Goal: Task Accomplishment & Management: Manage account settings

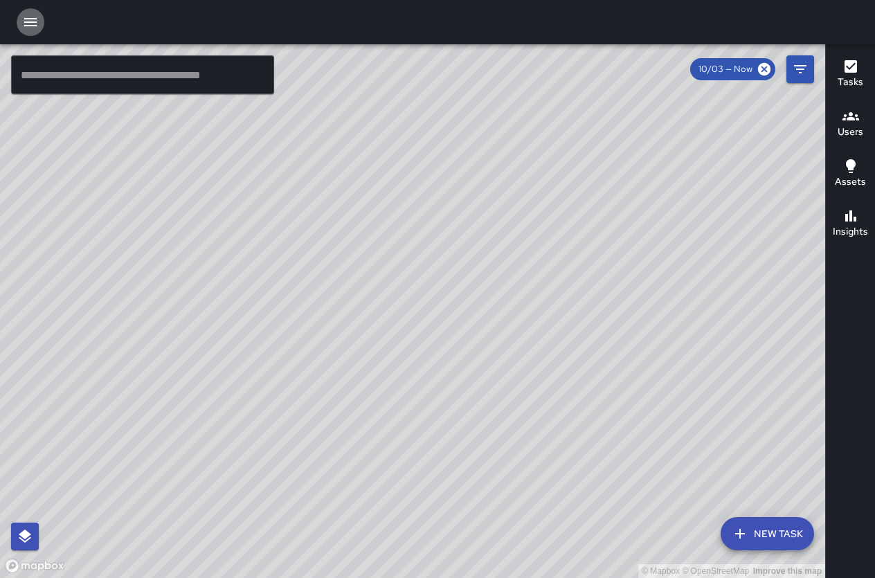
drag, startPoint x: 30, startPoint y: 8, endPoint x: 30, endPoint y: 20, distance: 11.8
click at [28, 20] on button "button" at bounding box center [31, 22] width 28 height 28
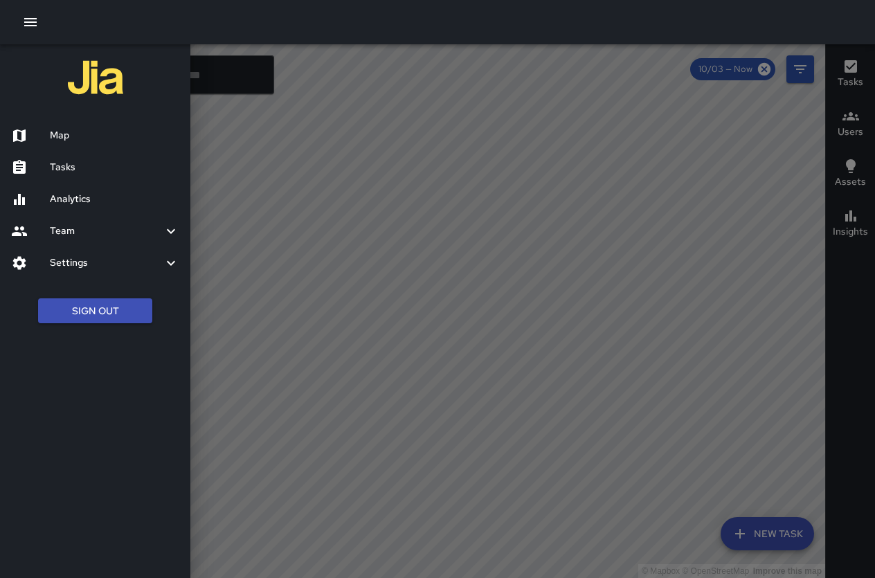
drag, startPoint x: 78, startPoint y: 315, endPoint x: 80, endPoint y: 322, distance: 7.7
click at [79, 320] on button "Sign Out" at bounding box center [95, 311] width 114 height 26
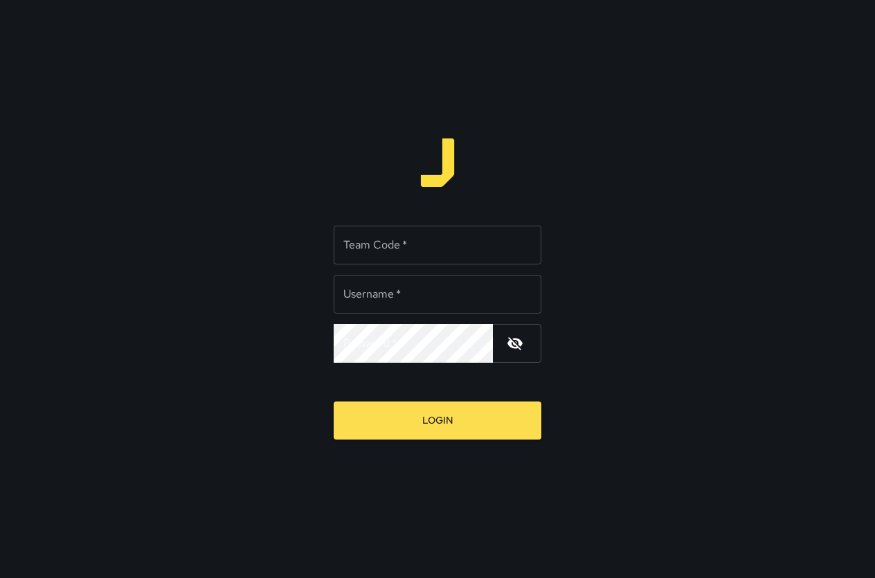
click at [423, 248] on input "Team Code   *" at bounding box center [437, 245] width 208 height 39
type input "****"
click at [364, 302] on input "Username   *" at bounding box center [437, 294] width 208 height 39
type input "****"
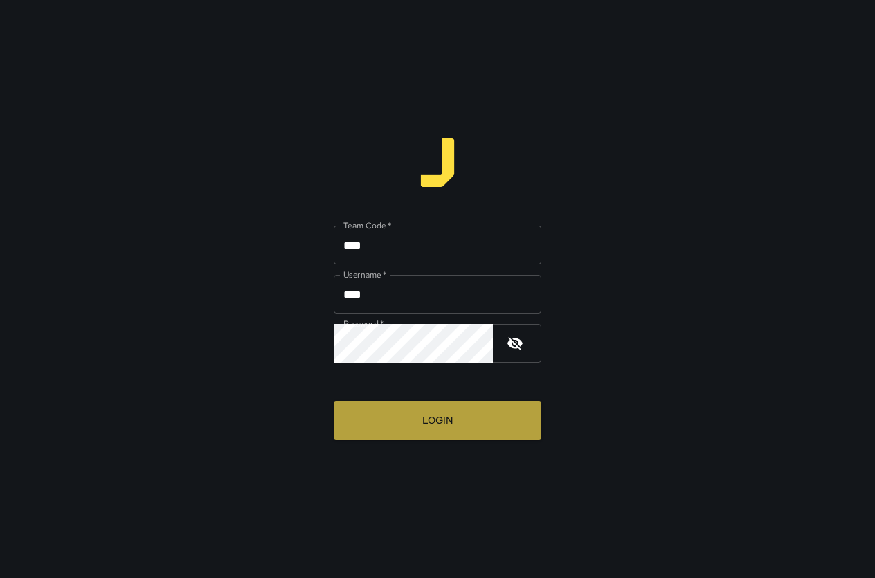
click at [448, 414] on button "Login" at bounding box center [437, 420] width 208 height 38
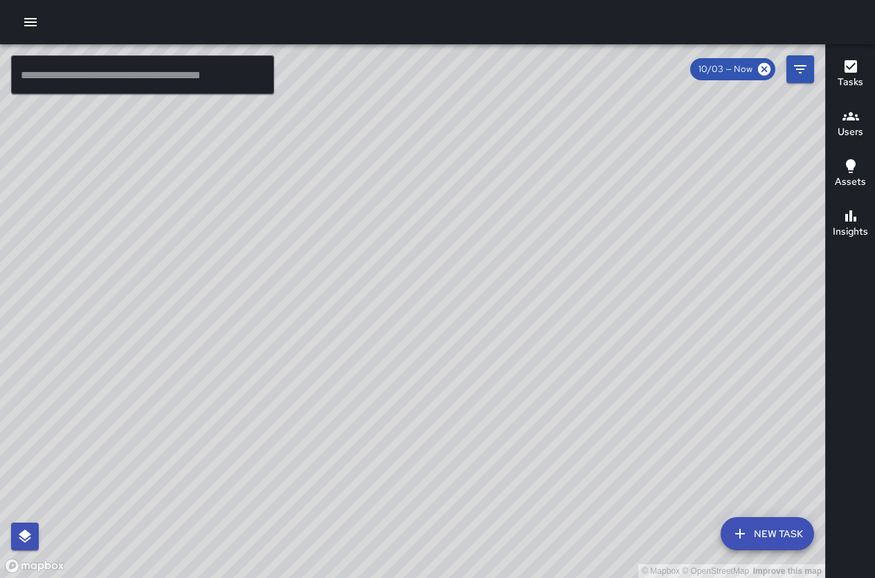
drag, startPoint x: 503, startPoint y: 214, endPoint x: 375, endPoint y: 477, distance: 291.8
click at [378, 484] on div "© Mapbox © OpenStreetMap Improve this map" at bounding box center [412, 310] width 825 height 533
drag, startPoint x: 199, startPoint y: 309, endPoint x: 500, endPoint y: 500, distance: 356.4
click at [500, 500] on div "© Mapbox © OpenStreetMap Improve this map" at bounding box center [412, 310] width 825 height 533
drag, startPoint x: 497, startPoint y: 441, endPoint x: 268, endPoint y: 228, distance: 312.8
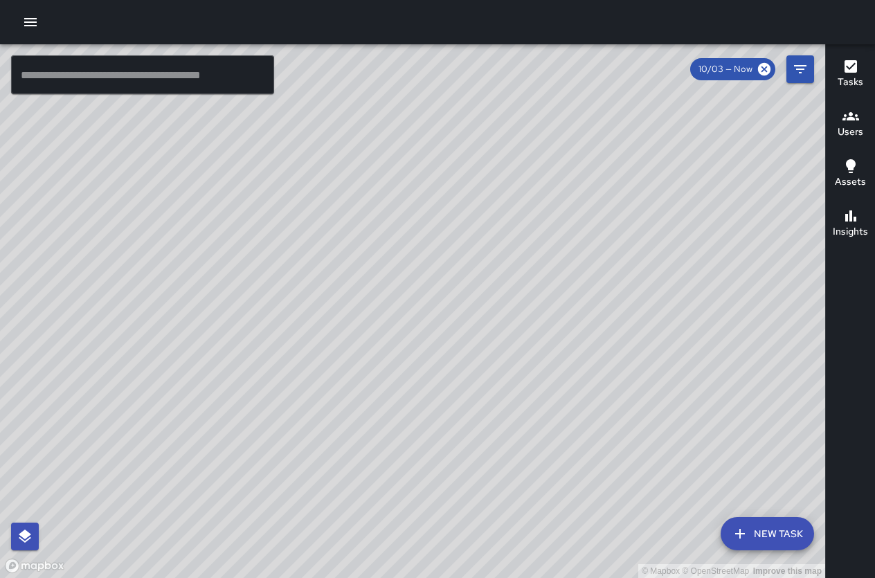
click at [268, 228] on div "© Mapbox © OpenStreetMap Improve this map" at bounding box center [412, 310] width 825 height 533
drag, startPoint x: 368, startPoint y: 344, endPoint x: 274, endPoint y: 220, distance: 155.5
click at [273, 209] on div "© Mapbox © OpenStreetMap Improve this map" at bounding box center [412, 310] width 825 height 533
drag, startPoint x: 317, startPoint y: 230, endPoint x: 286, endPoint y: 206, distance: 39.4
click at [284, 199] on div "© Mapbox © OpenStreetMap Improve this map" at bounding box center [412, 310] width 825 height 533
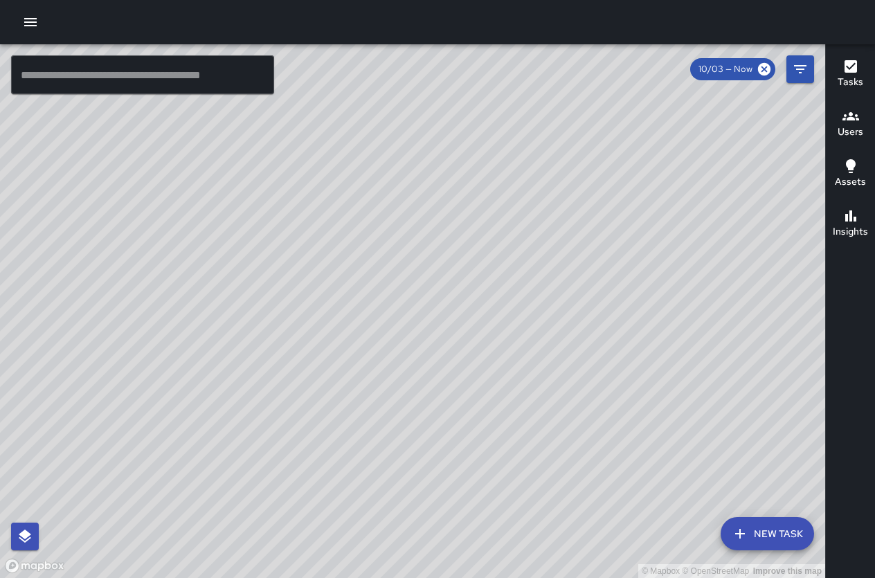
drag, startPoint x: 439, startPoint y: 381, endPoint x: 284, endPoint y: 139, distance: 287.9
click at [284, 139] on div "© Mapbox © OpenStreetMap Improve this map" at bounding box center [412, 310] width 825 height 533
drag, startPoint x: 351, startPoint y: 244, endPoint x: 366, endPoint y: 148, distance: 97.3
click at [366, 148] on div "© Mapbox © OpenStreetMap Improve this map" at bounding box center [412, 310] width 825 height 533
drag, startPoint x: 383, startPoint y: 264, endPoint x: 303, endPoint y: 163, distance: 128.5
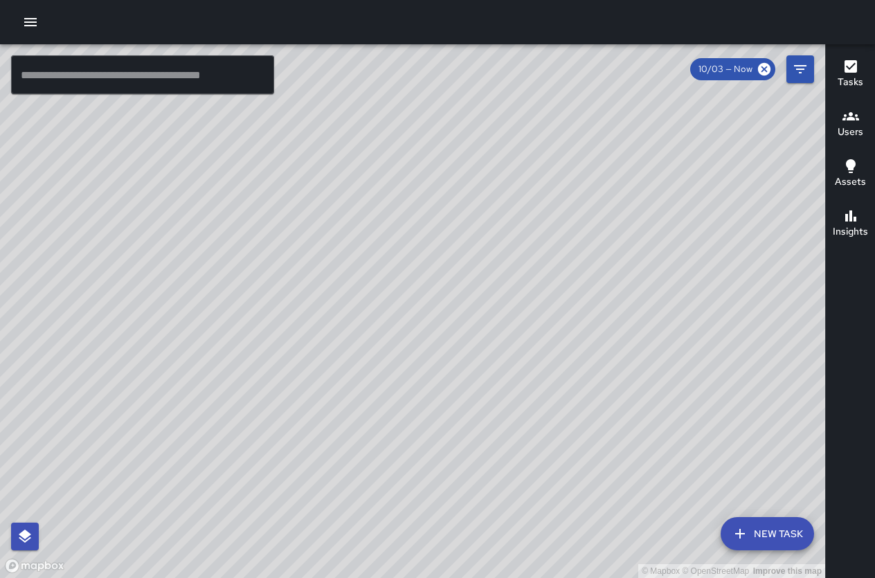
click at [303, 163] on div "© Mapbox © OpenStreetMap Improve this map DM Donald Mcintire 333 Seaside Avenue…" at bounding box center [412, 310] width 825 height 533
click at [450, 289] on div "© Mapbox © OpenStreetMap Improve this map" at bounding box center [412, 310] width 825 height 533
drag, startPoint x: 478, startPoint y: 332, endPoint x: 378, endPoint y: 239, distance: 136.6
click at [378, 239] on div "© Mapbox © OpenStreetMap Improve this map" at bounding box center [412, 310] width 825 height 533
drag, startPoint x: 416, startPoint y: 280, endPoint x: 314, endPoint y: 213, distance: 121.9
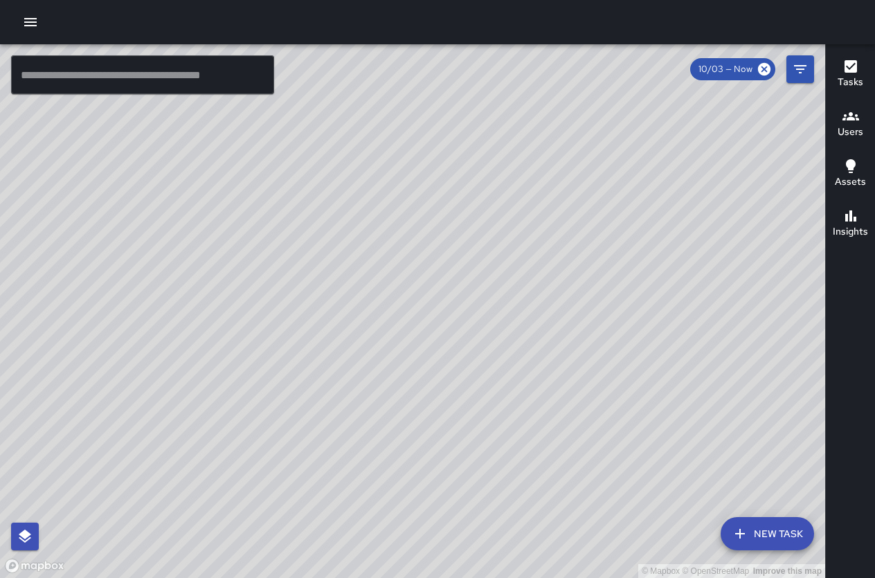
click at [314, 213] on div "© Mapbox © OpenStreetMap Improve this map" at bounding box center [412, 310] width 825 height 533
drag, startPoint x: 410, startPoint y: 287, endPoint x: 317, endPoint y: 168, distance: 151.3
click at [317, 167] on div "© Mapbox © OpenStreetMap Improve this map" at bounding box center [412, 310] width 825 height 533
drag, startPoint x: 369, startPoint y: 258, endPoint x: 312, endPoint y: 197, distance: 83.7
click at [312, 197] on div "© Mapbox © OpenStreetMap Improve this map" at bounding box center [412, 310] width 825 height 533
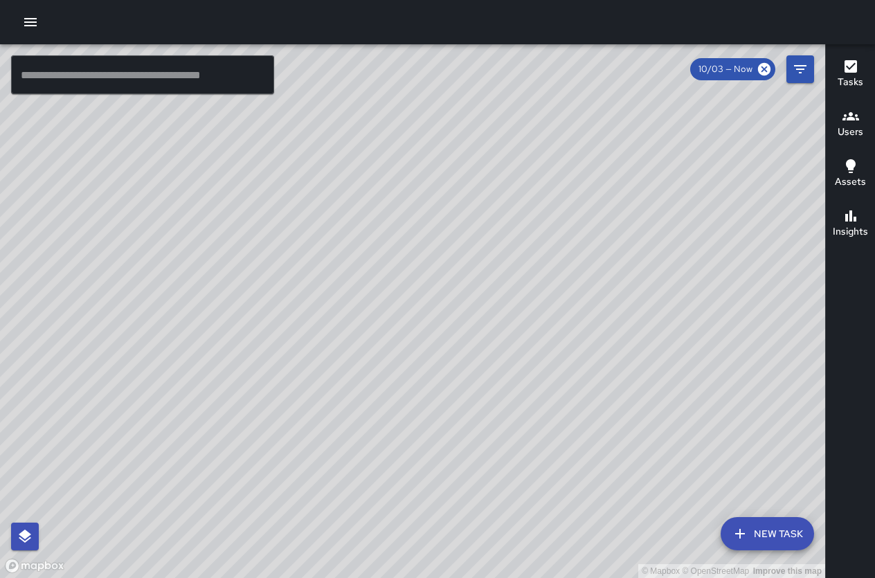
drag, startPoint x: 372, startPoint y: 309, endPoint x: 360, endPoint y: 185, distance: 124.5
click at [360, 184] on div "© Mapbox © OpenStreetMap Improve this map" at bounding box center [412, 310] width 825 height 533
drag, startPoint x: 293, startPoint y: 244, endPoint x: 632, endPoint y: 515, distance: 434.1
click at [634, 517] on div "© Mapbox © OpenStreetMap Improve this map" at bounding box center [412, 310] width 825 height 533
drag, startPoint x: 479, startPoint y: 338, endPoint x: 515, endPoint y: 437, distance: 105.3
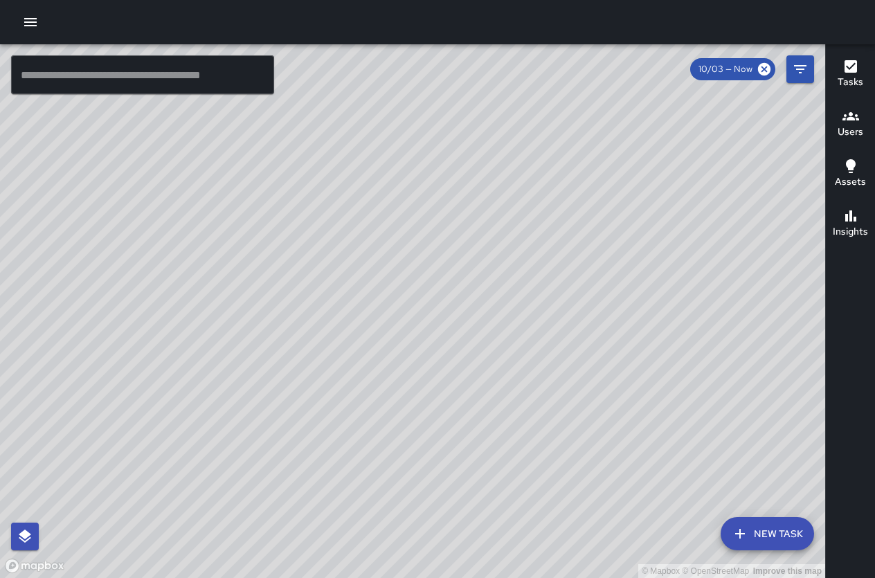
click at [517, 437] on div "© Mapbox © OpenStreetMap Improve this map" at bounding box center [412, 310] width 825 height 533
drag, startPoint x: 355, startPoint y: 349, endPoint x: 384, endPoint y: 331, distance: 34.5
click at [403, 318] on div "© Mapbox © OpenStreetMap Improve this map" at bounding box center [412, 310] width 825 height 533
drag, startPoint x: 421, startPoint y: 332, endPoint x: 437, endPoint y: 490, distance: 158.6
click at [437, 490] on div "© Mapbox © OpenStreetMap Improve this map" at bounding box center [412, 310] width 825 height 533
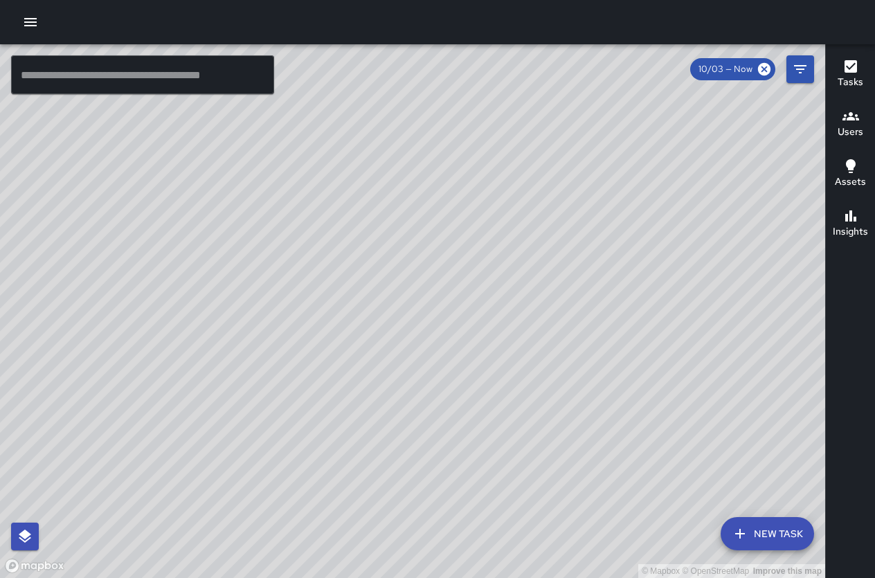
drag, startPoint x: 433, startPoint y: 276, endPoint x: 537, endPoint y: 377, distance: 144.8
click at [537, 377] on div "© Mapbox © OpenStreetMap Improve this map" at bounding box center [412, 310] width 825 height 533
drag, startPoint x: 378, startPoint y: 381, endPoint x: 446, endPoint y: 367, distance: 69.1
click at [446, 367] on div "© Mapbox © OpenStreetMap Improve this map" at bounding box center [412, 310] width 825 height 533
drag, startPoint x: 322, startPoint y: 349, endPoint x: 358, endPoint y: 349, distance: 35.3
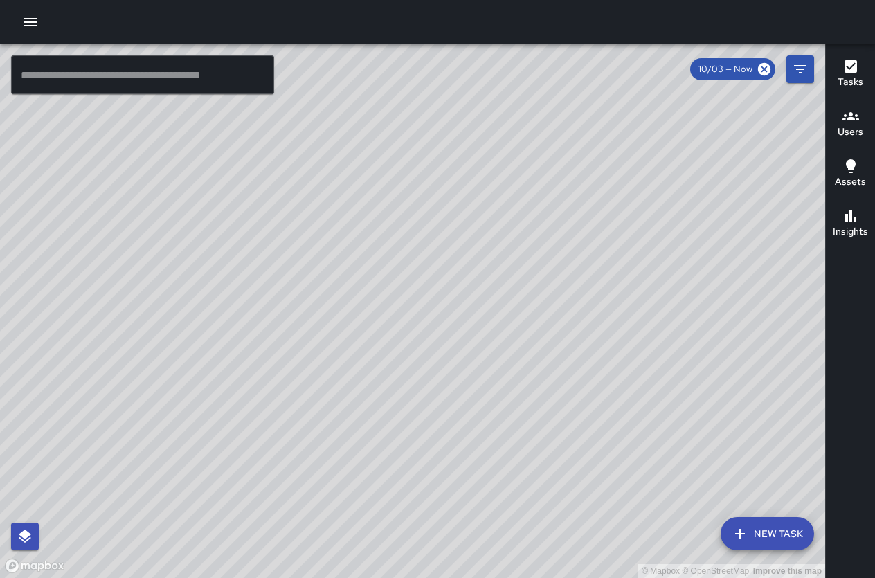
click at [358, 349] on div "© Mapbox © OpenStreetMap Improve this map" at bounding box center [412, 310] width 825 height 533
drag, startPoint x: 305, startPoint y: 313, endPoint x: 339, endPoint y: 430, distance: 121.7
click at [339, 430] on div "© Mapbox © OpenStreetMap Improve this map" at bounding box center [412, 310] width 825 height 533
drag, startPoint x: 455, startPoint y: 362, endPoint x: 422, endPoint y: 484, distance: 126.9
click at [417, 525] on div "© Mapbox © OpenStreetMap Improve this map" at bounding box center [412, 310] width 825 height 533
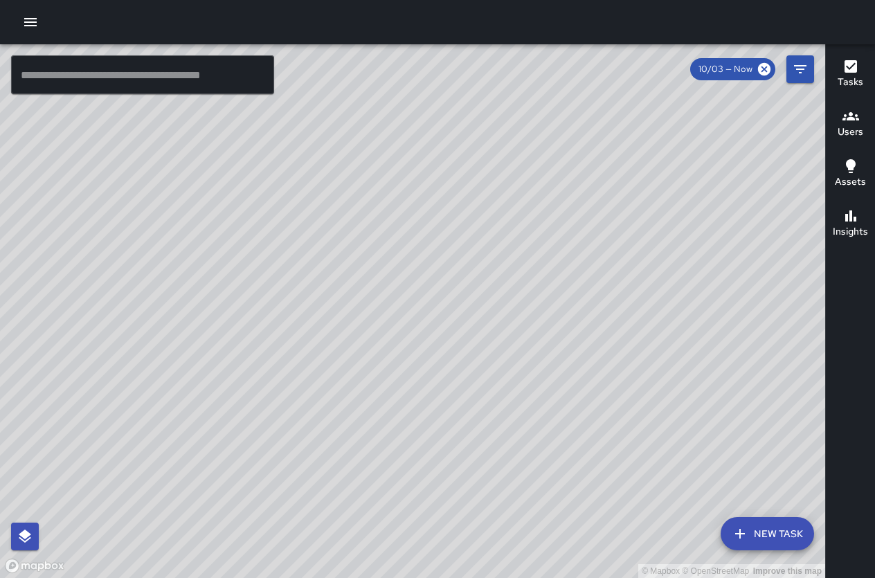
drag, startPoint x: 428, startPoint y: 381, endPoint x: 675, endPoint y: 532, distance: 290.4
click at [675, 532] on div "© Mapbox © OpenStreetMap Improve this map" at bounding box center [412, 310] width 825 height 533
drag, startPoint x: 506, startPoint y: 385, endPoint x: 625, endPoint y: 488, distance: 157.4
click at [625, 488] on div "© Mapbox © OpenStreetMap Improve this map" at bounding box center [412, 310] width 825 height 533
drag, startPoint x: 517, startPoint y: 396, endPoint x: 557, endPoint y: 591, distance: 199.2
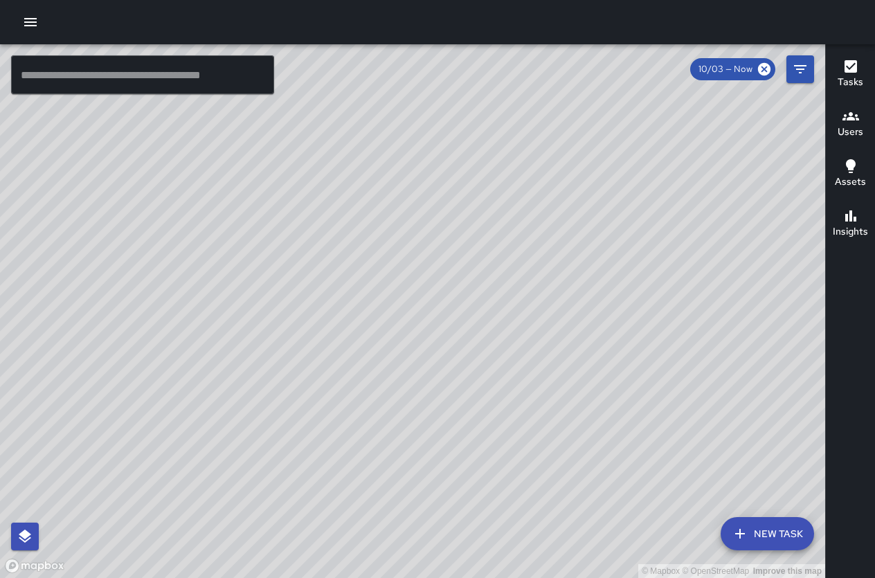
click at [557, 577] on html "© Mapbox © OpenStreetMap Improve this map ​ New Task 10/03 — Now Map Layers Tas…" at bounding box center [437, 289] width 875 height 578
drag, startPoint x: 532, startPoint y: 376, endPoint x: 446, endPoint y: 417, distance: 95.3
click at [592, 577] on html "© Mapbox © OpenStreetMap Improve this map ​ New Task 10/03 — Now Map Layers Tas…" at bounding box center [437, 289] width 875 height 578
drag, startPoint x: 320, startPoint y: 250, endPoint x: -12, endPoint y: -91, distance: 476.6
click at [0, 0] on html "© Mapbox © OpenStreetMap Improve this map ​ New Task 10/03 — Now Map Layers Tas…" at bounding box center [437, 289] width 875 height 578
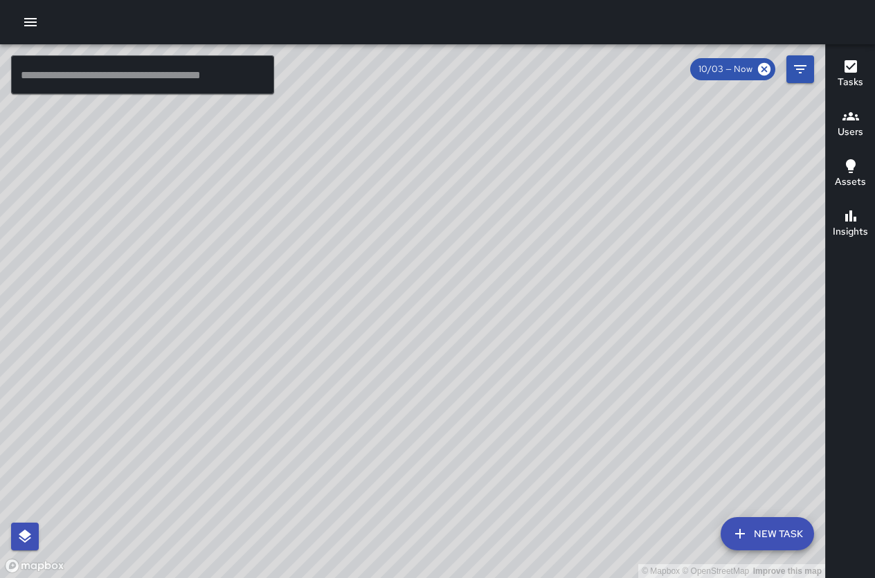
drag, startPoint x: 351, startPoint y: 298, endPoint x: -12, endPoint y: -82, distance: 526.6
click at [0, 0] on html "© Mapbox © OpenStreetMap Improve this map ​ New Task 10/03 — Now Map Layers Tas…" at bounding box center [437, 289] width 875 height 578
drag, startPoint x: 451, startPoint y: 400, endPoint x: 495, endPoint y: -91, distance: 492.5
click at [495, 0] on html "© Mapbox © OpenStreetMap Improve this map ​ New Task 10/03 — Now Map Layers Tas…" at bounding box center [437, 289] width 875 height 578
drag, startPoint x: 578, startPoint y: 208, endPoint x: 89, endPoint y: -91, distance: 572.7
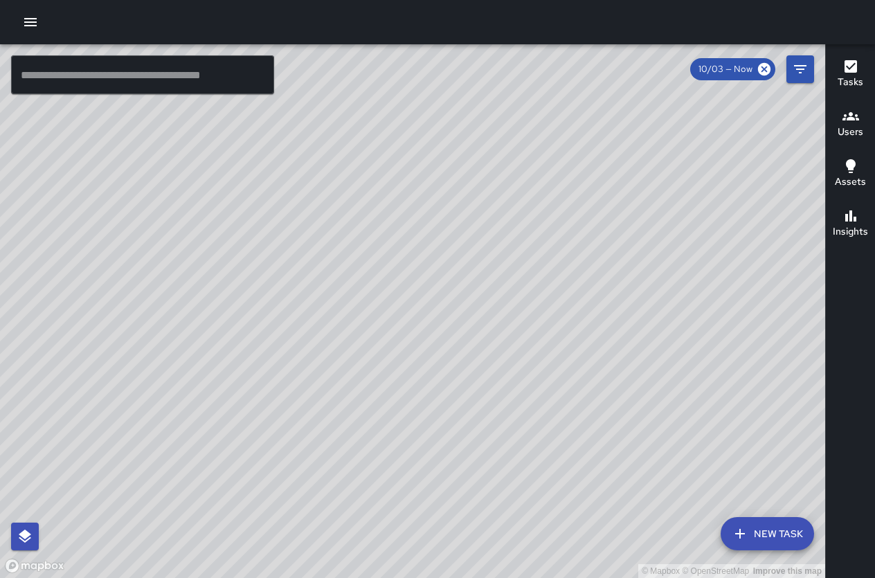
click at [89, 0] on html "© Mapbox © OpenStreetMap Improve this map ​ New Task 10/03 — Now Map Layers Tas…" at bounding box center [437, 289] width 875 height 578
drag, startPoint x: 540, startPoint y: 441, endPoint x: 519, endPoint y: -87, distance: 528.3
click at [519, 0] on html "© Mapbox © OpenStreetMap Improve this map ​ New Task 10/03 — Now Map Layers Tas…" at bounding box center [437, 289] width 875 height 578
drag, startPoint x: 608, startPoint y: 290, endPoint x: 293, endPoint y: -91, distance: 493.9
click at [293, 0] on html "© Mapbox © OpenStreetMap Improve this map ​ New Task 10/03 — Now Map Layers Tas…" at bounding box center [437, 289] width 875 height 578
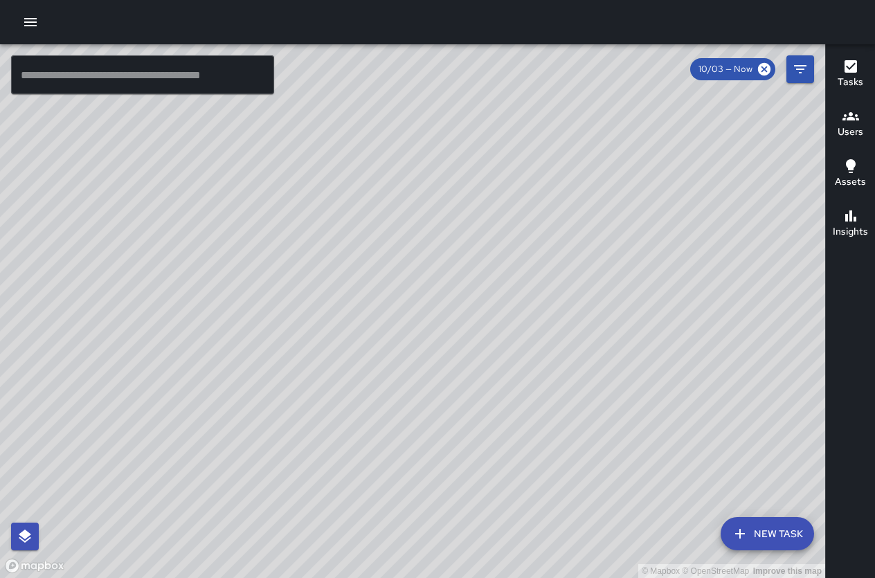
drag, startPoint x: 545, startPoint y: 192, endPoint x: 320, endPoint y: 316, distance: 256.4
click at [304, 316] on div "© Mapbox © OpenStreetMap Improve this map" at bounding box center [412, 310] width 825 height 533
drag, startPoint x: 470, startPoint y: 344, endPoint x: 557, endPoint y: 433, distance: 124.3
drag, startPoint x: 424, startPoint y: 363, endPoint x: 433, endPoint y: 531, distance: 168.4
click at [433, 531] on div "© Mapbox © OpenStreetMap Improve this map" at bounding box center [412, 310] width 825 height 533
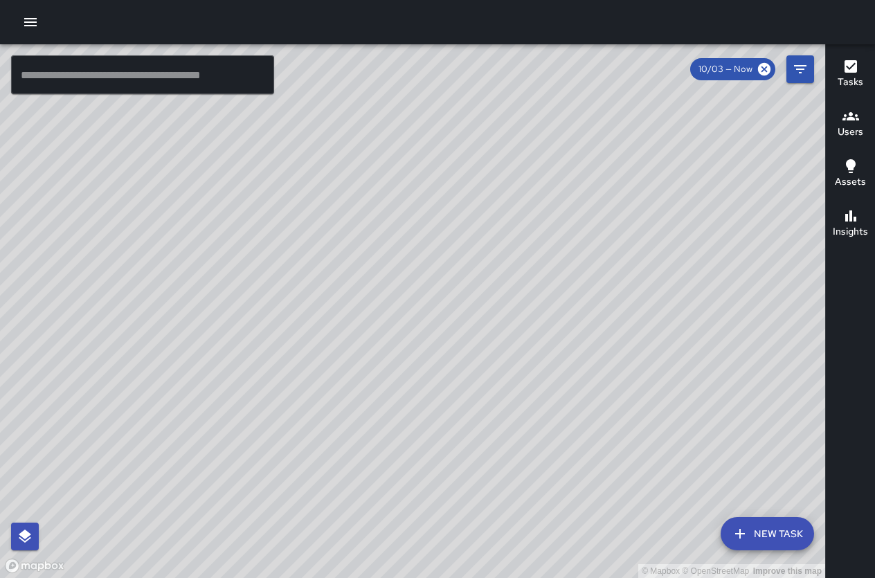
drag, startPoint x: 445, startPoint y: 425, endPoint x: 427, endPoint y: 457, distance: 36.6
click at [427, 457] on div "© Mapbox © OpenStreetMap Improve this map" at bounding box center [412, 310] width 825 height 533
drag, startPoint x: 583, startPoint y: 377, endPoint x: 430, endPoint y: 435, distance: 163.3
click at [430, 435] on div "© Mapbox © OpenStreetMap Improve this map" at bounding box center [412, 310] width 825 height 533
drag, startPoint x: 390, startPoint y: 437, endPoint x: 511, endPoint y: 380, distance: 134.6
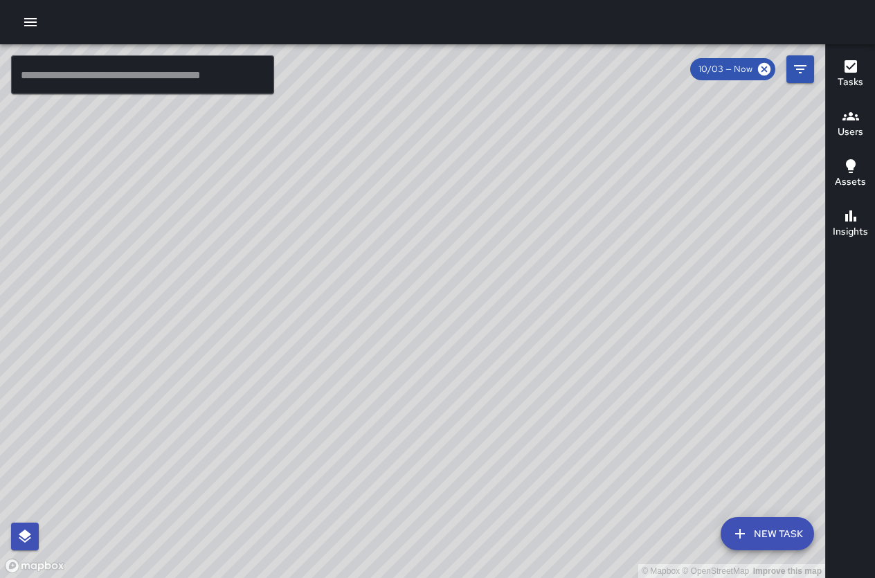
click at [511, 380] on div "© Mapbox © OpenStreetMap Improve this map" at bounding box center [412, 310] width 825 height 533
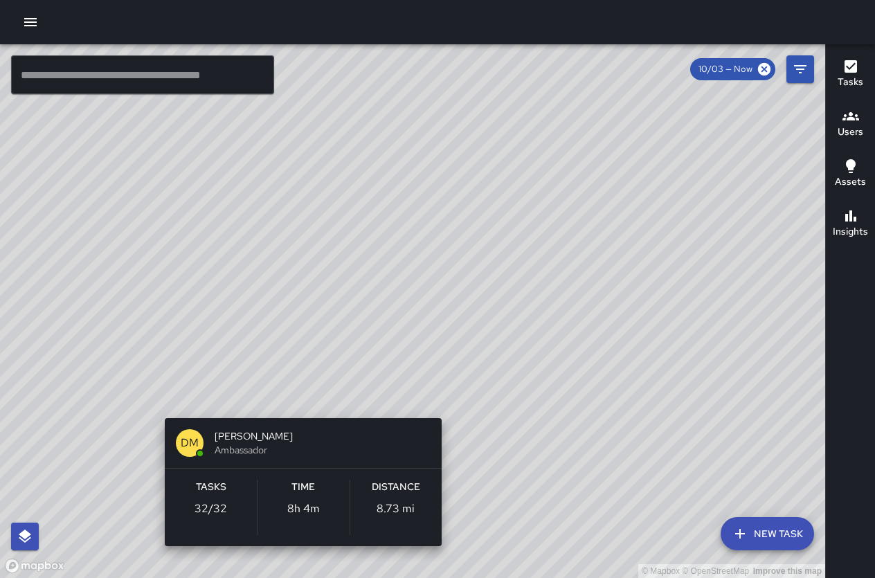
click at [287, 394] on div "© Mapbox © OpenStreetMap Improve this map DM Donald Mcintire Ambassador Tasks 3…" at bounding box center [412, 310] width 825 height 533
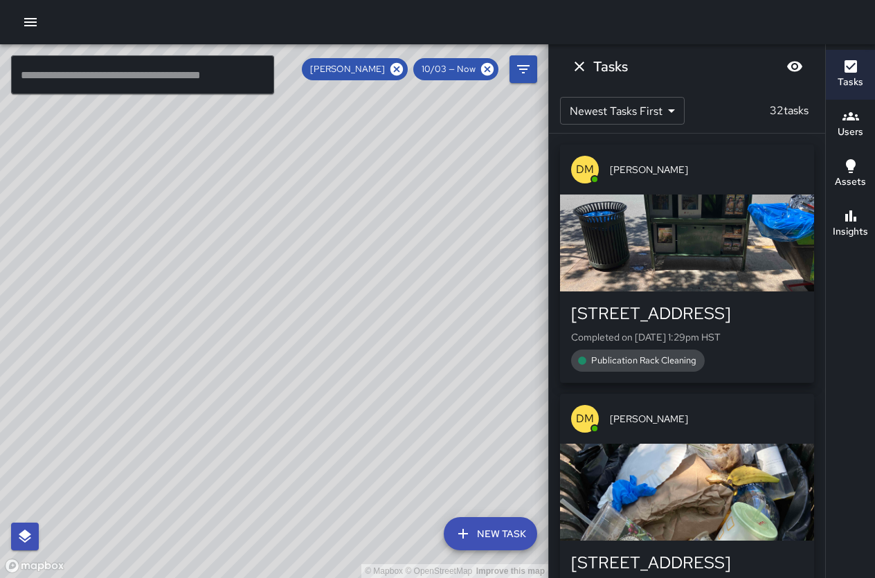
drag, startPoint x: 351, startPoint y: 348, endPoint x: 332, endPoint y: 486, distance: 139.6
click at [332, 486] on div "© Mapbox © OpenStreetMap Improve this map" at bounding box center [274, 310] width 548 height 533
drag, startPoint x: 275, startPoint y: 383, endPoint x: 316, endPoint y: 477, distance: 101.7
click at [316, 477] on div "© Mapbox © OpenStreetMap Improve this map" at bounding box center [274, 310] width 548 height 533
drag, startPoint x: 292, startPoint y: 454, endPoint x: 365, endPoint y: 527, distance: 102.7
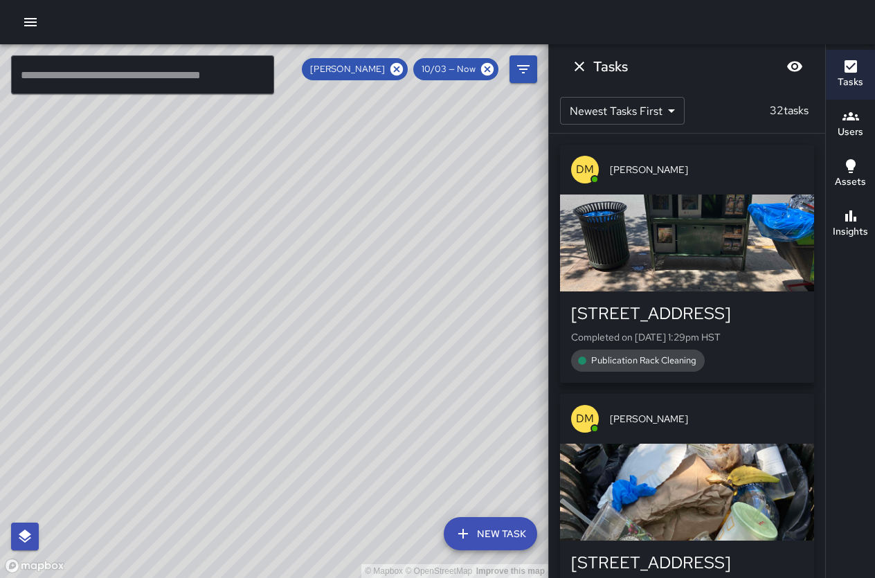
click at [365, 527] on div "© Mapbox © OpenStreetMap Improve this map" at bounding box center [274, 310] width 548 height 533
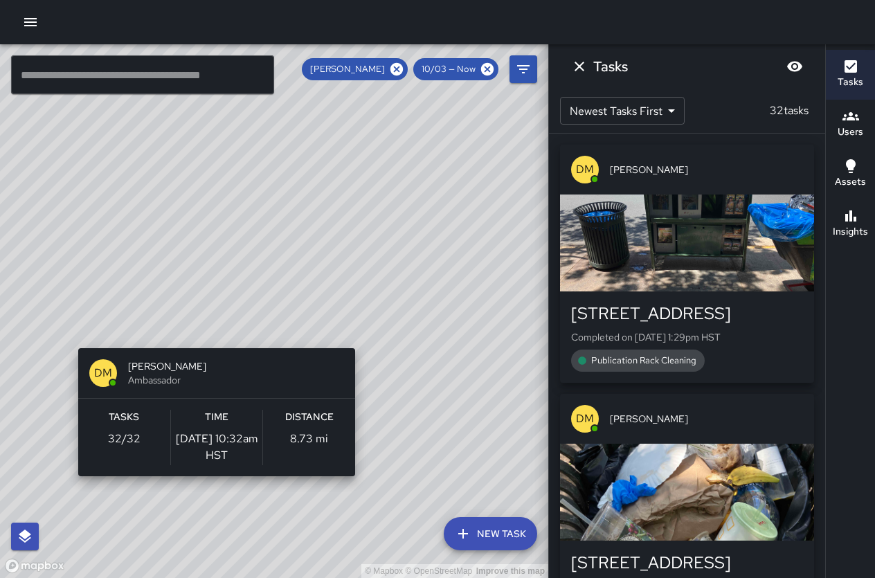
drag, startPoint x: 348, startPoint y: 234, endPoint x: 362, endPoint y: 490, distance: 256.4
click at [362, 490] on div "© Mapbox © OpenStreetMap Improve this map DM Donald Mcintire Ambassador Tasks 3…" at bounding box center [274, 310] width 548 height 533
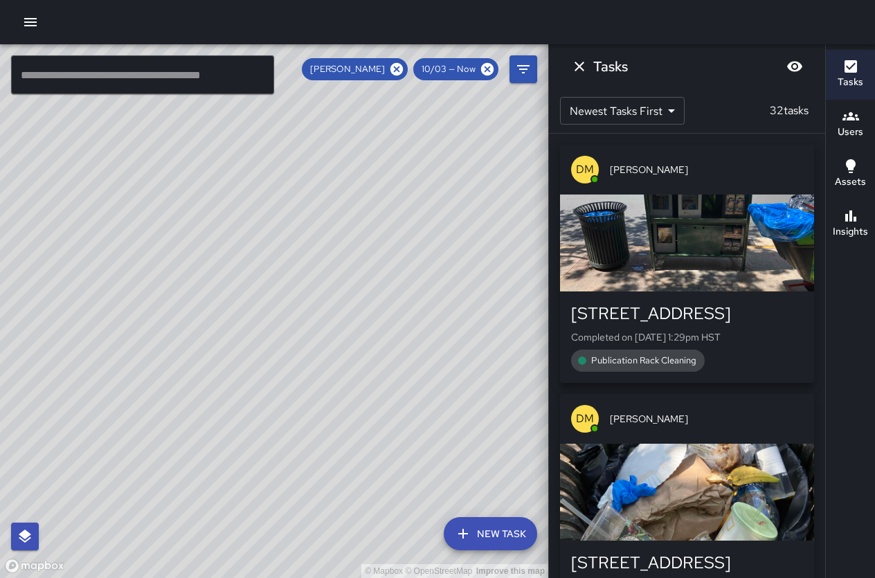
drag, startPoint x: 335, startPoint y: 371, endPoint x: 28, endPoint y: 239, distance: 333.8
click at [28, 239] on div "© Mapbox © OpenStreetMap Improve this map" at bounding box center [274, 310] width 548 height 533
drag, startPoint x: 279, startPoint y: 315, endPoint x: 495, endPoint y: 264, distance: 222.4
click at [495, 264] on div "© Mapbox © OpenStreetMap Improve this map" at bounding box center [274, 310] width 548 height 533
drag, startPoint x: 415, startPoint y: 291, endPoint x: 316, endPoint y: 179, distance: 149.4
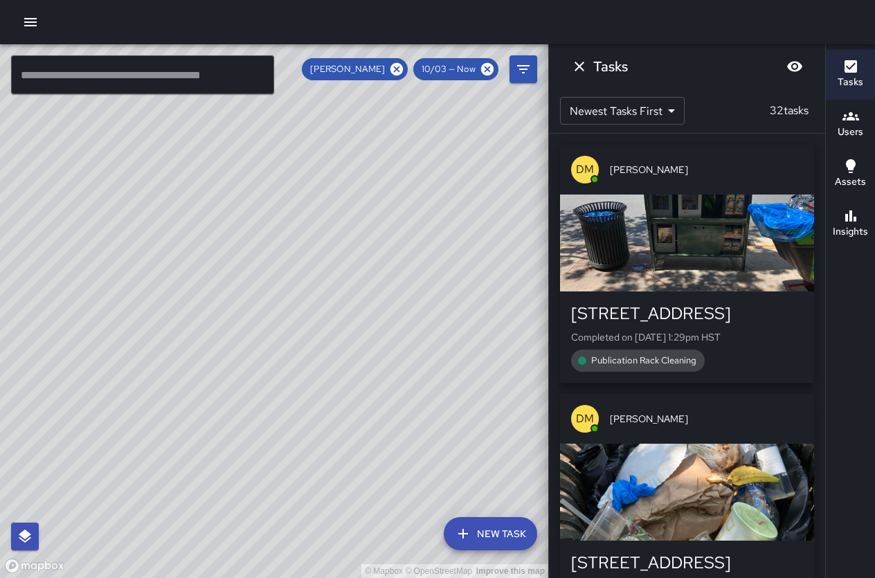
click at [316, 179] on div "© Mapbox © OpenStreetMap Improve this map" at bounding box center [274, 310] width 548 height 533
drag, startPoint x: 410, startPoint y: 243, endPoint x: 422, endPoint y: 168, distance: 75.8
click at [422, 168] on div "© Mapbox © OpenStreetMap Improve this map DM Donald Mcintire Ambassador Tasks 3…" at bounding box center [274, 310] width 548 height 533
drag, startPoint x: 464, startPoint y: 275, endPoint x: 441, endPoint y: 201, distance: 77.5
click at [444, 194] on div "© Mapbox © OpenStreetMap Improve this map DM Donald Mcintire Ambassador Tasks 3…" at bounding box center [274, 310] width 548 height 533
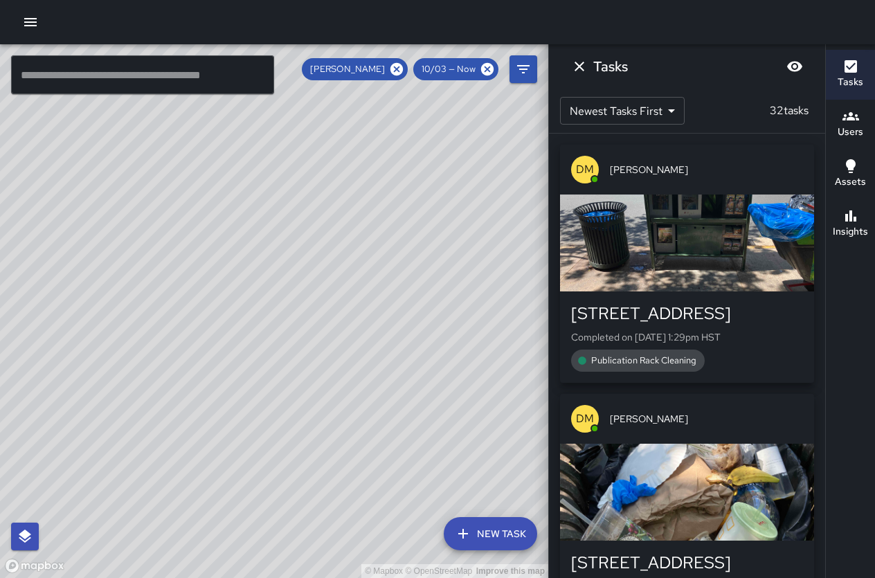
drag, startPoint x: 294, startPoint y: 275, endPoint x: 648, endPoint y: 503, distance: 421.1
click at [648, 503] on div "© Mapbox © OpenStreetMap Improve this map ​ New Task Donald Mcintire 10/03 — No…" at bounding box center [437, 310] width 875 height 533
drag, startPoint x: 226, startPoint y: 294, endPoint x: 162, endPoint y: 189, distance: 122.9
click at [162, 189] on div "© Mapbox © OpenStreetMap Improve this map" at bounding box center [274, 310] width 548 height 533
drag, startPoint x: 298, startPoint y: 263, endPoint x: 266, endPoint y: 235, distance: 42.7
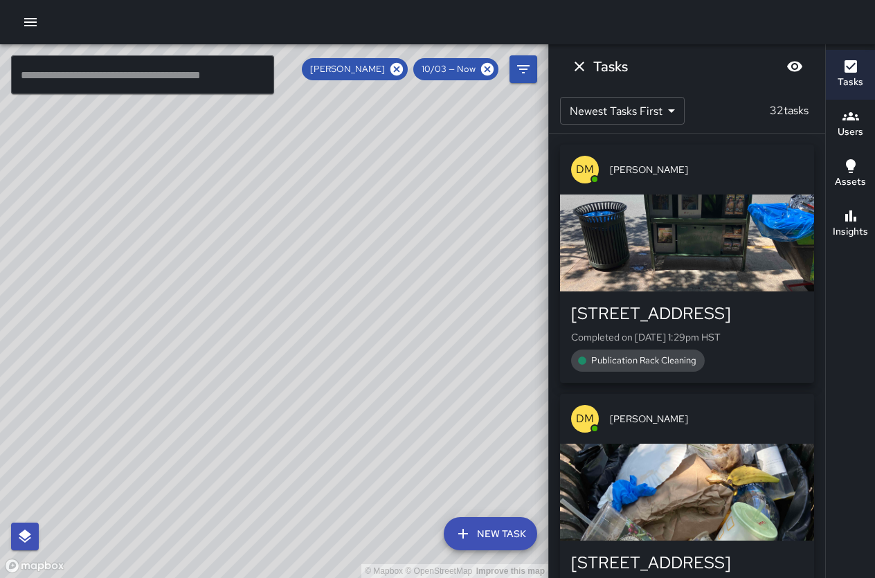
click at [266, 235] on div "© Mapbox © OpenStreetMap Improve this map" at bounding box center [274, 310] width 548 height 533
drag, startPoint x: 328, startPoint y: 244, endPoint x: 358, endPoint y: 168, distance: 81.7
click at [358, 167] on div "© Mapbox © OpenStreetMap Improve this map" at bounding box center [274, 310] width 548 height 533
drag, startPoint x: 334, startPoint y: 246, endPoint x: 149, endPoint y: 230, distance: 185.5
click at [158, 230] on div "© Mapbox © OpenStreetMap Improve this map" at bounding box center [274, 310] width 548 height 533
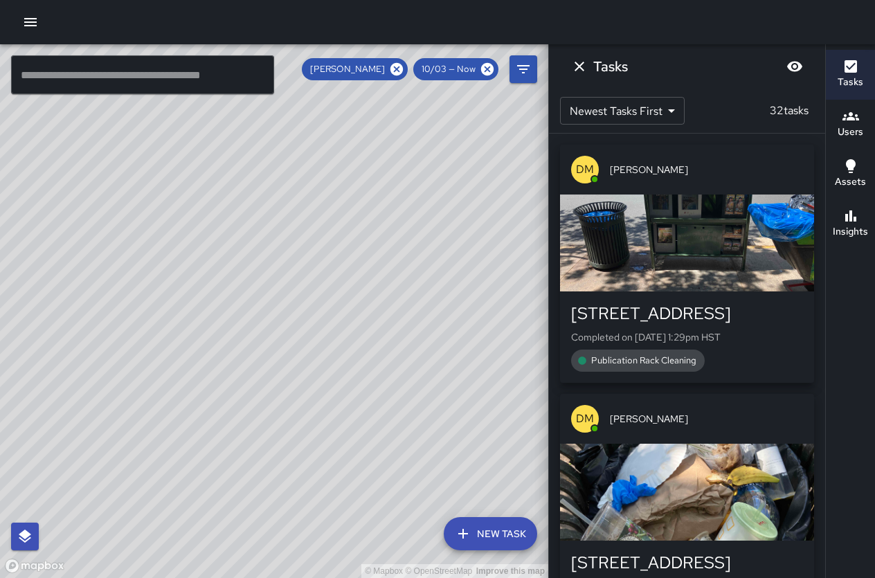
drag, startPoint x: 367, startPoint y: 305, endPoint x: 74, endPoint y: 204, distance: 309.6
click at [74, 206] on div "© Mapbox © OpenStreetMap Improve this map" at bounding box center [274, 310] width 548 height 533
drag, startPoint x: 262, startPoint y: 304, endPoint x: 293, endPoint y: 42, distance: 263.4
click at [293, 42] on div "© Mapbox © OpenStreetMap Improve this map ​ New Task Donald Mcintire 10/03 — No…" at bounding box center [437, 289] width 875 height 578
drag, startPoint x: 354, startPoint y: 136, endPoint x: 300, endPoint y: 235, distance: 112.7
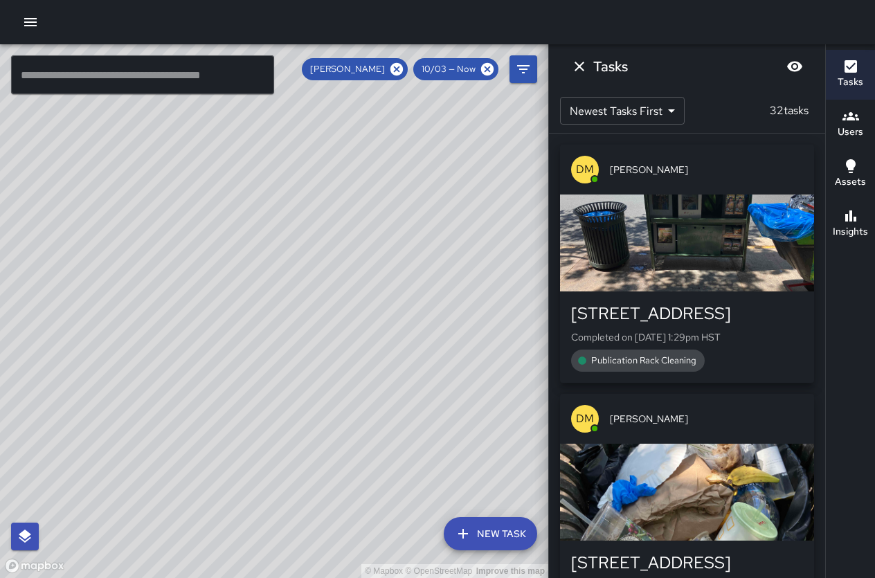
click at [300, 234] on div "© Mapbox © OpenStreetMap Improve this map" at bounding box center [274, 310] width 548 height 533
drag, startPoint x: 300, startPoint y: 259, endPoint x: 424, endPoint y: 340, distance: 148.9
click at [424, 340] on div "© Mapbox © OpenStreetMap Improve this map" at bounding box center [274, 310] width 548 height 533
drag, startPoint x: 293, startPoint y: 291, endPoint x: 421, endPoint y: 357, distance: 143.9
click at [421, 357] on div "© Mapbox © OpenStreetMap Improve this map" at bounding box center [274, 310] width 548 height 533
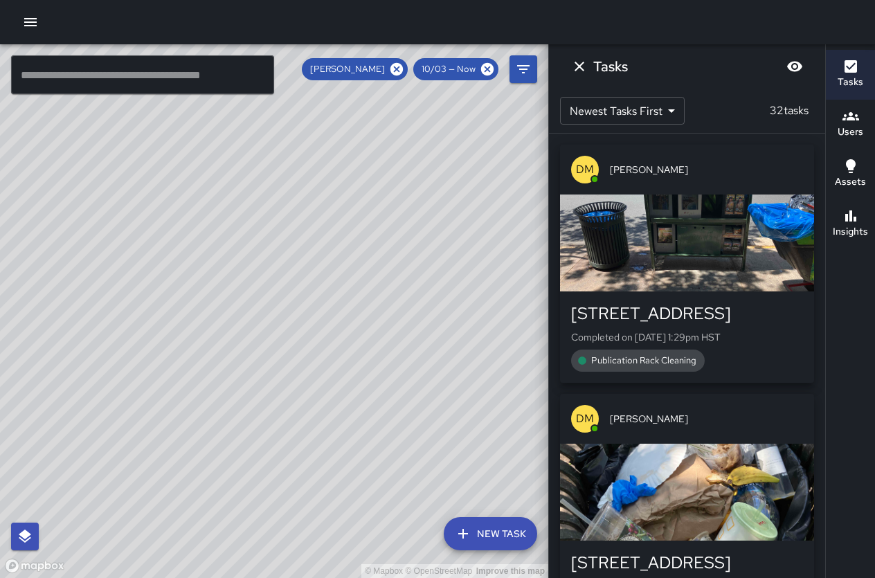
drag, startPoint x: 291, startPoint y: 277, endPoint x: 351, endPoint y: 309, distance: 67.2
click at [351, 309] on div "© Mapbox © OpenStreetMap Improve this map" at bounding box center [274, 310] width 548 height 533
drag, startPoint x: 320, startPoint y: 257, endPoint x: 435, endPoint y: 400, distance: 183.0
click at [428, 404] on div "© Mapbox © OpenStreetMap Improve this map" at bounding box center [274, 310] width 548 height 533
drag, startPoint x: 447, startPoint y: 348, endPoint x: 368, endPoint y: 406, distance: 98.0
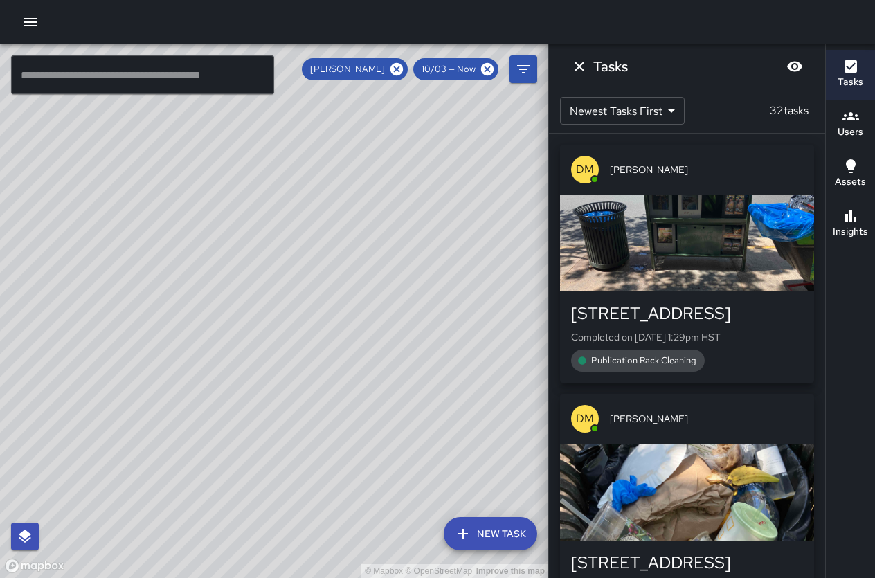
click at [368, 406] on div "© Mapbox © OpenStreetMap Improve this map" at bounding box center [274, 310] width 548 height 533
drag, startPoint x: 356, startPoint y: 333, endPoint x: 436, endPoint y: 451, distance: 143.0
click at [436, 451] on div "© Mapbox © OpenStreetMap Improve this map" at bounding box center [274, 310] width 548 height 533
drag, startPoint x: 403, startPoint y: 389, endPoint x: 365, endPoint y: 383, distance: 38.5
click at [365, 383] on div "© Mapbox © OpenStreetMap Improve this map" at bounding box center [274, 310] width 548 height 533
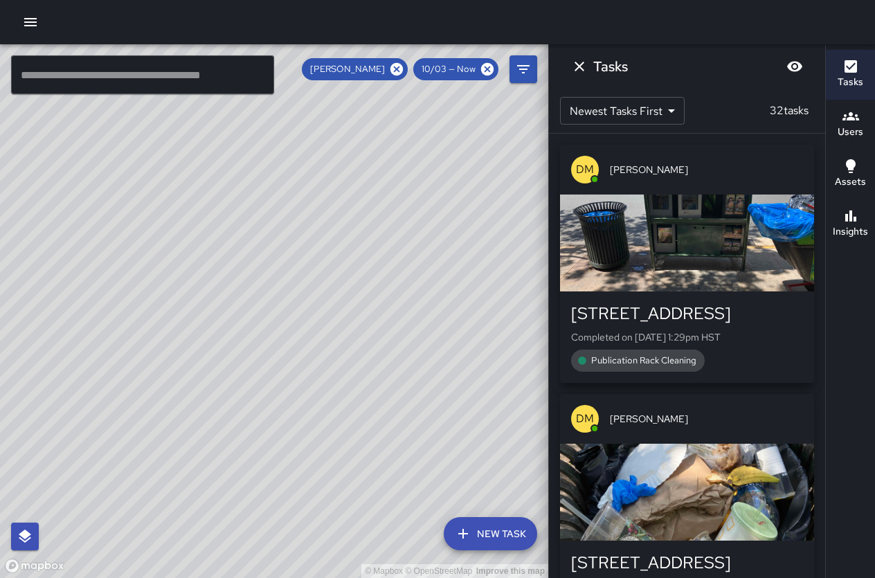
drag, startPoint x: 354, startPoint y: 383, endPoint x: 339, endPoint y: 401, distance: 23.6
click at [339, 401] on div "© Mapbox © OpenStreetMap Improve this map" at bounding box center [274, 310] width 548 height 533
drag, startPoint x: 192, startPoint y: 225, endPoint x: 396, endPoint y: 426, distance: 286.2
click at [396, 426] on div "© Mapbox © OpenStreetMap Improve this map" at bounding box center [274, 310] width 548 height 533
drag, startPoint x: 405, startPoint y: 420, endPoint x: 268, endPoint y: 331, distance: 162.9
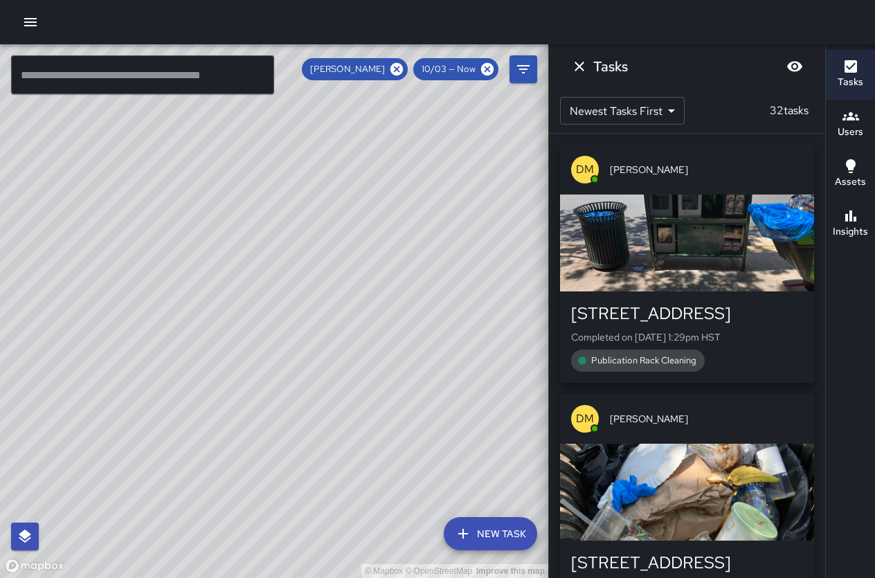
click at [256, 326] on div "© Mapbox © OpenStreetMap Improve this map" at bounding box center [274, 310] width 548 height 533
drag, startPoint x: 248, startPoint y: 349, endPoint x: 261, endPoint y: 360, distance: 17.1
click at [261, 361] on div "© Mapbox © OpenStreetMap Improve this map" at bounding box center [274, 310] width 548 height 533
drag, startPoint x: 331, startPoint y: 339, endPoint x: 299, endPoint y: 343, distance: 32.1
click at [299, 343] on div "© Mapbox © OpenStreetMap Improve this map" at bounding box center [274, 310] width 548 height 533
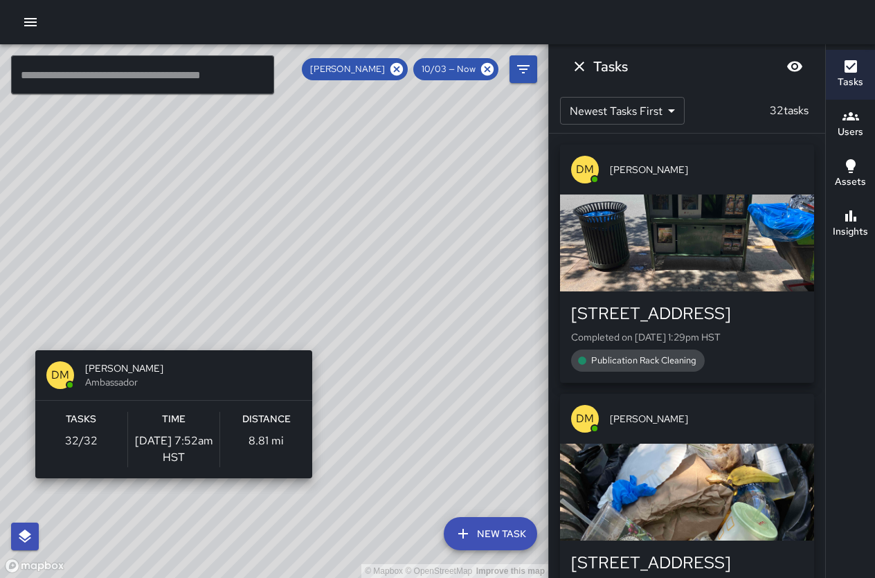
drag, startPoint x: 366, startPoint y: 347, endPoint x: 314, endPoint y: 340, distance: 52.4
click at [315, 340] on div "© Mapbox © OpenStreetMap Improve this map DM Donald Mcintire Ambassador Tasks 3…" at bounding box center [274, 310] width 548 height 533
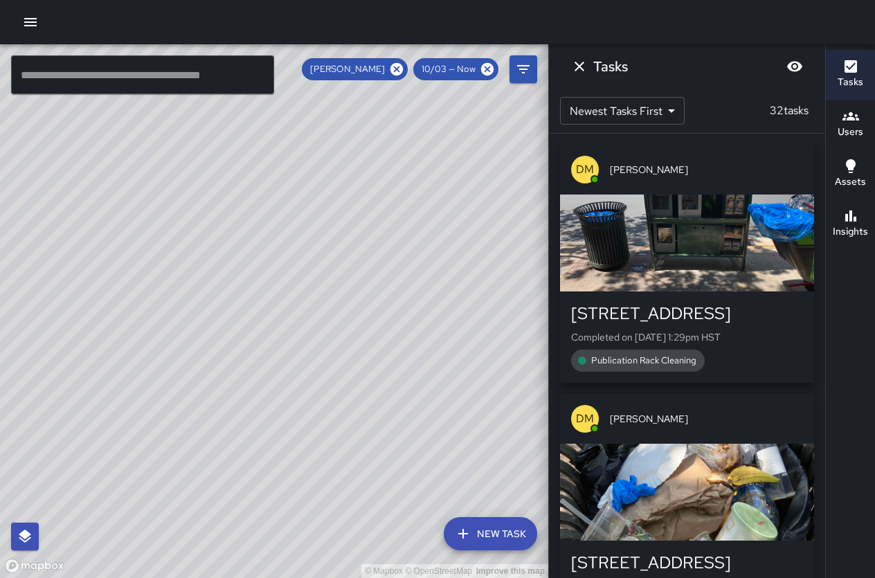
drag, startPoint x: 414, startPoint y: 365, endPoint x: 619, endPoint y: 426, distance: 214.1
click at [619, 426] on div "© Mapbox © OpenStreetMap Improve this map ​ New Task Donald Mcintire 10/03 — No…" at bounding box center [437, 310] width 875 height 533
drag, startPoint x: 468, startPoint y: 401, endPoint x: 408, endPoint y: 396, distance: 59.6
click at [410, 397] on div "© Mapbox © OpenStreetMap Improve this map" at bounding box center [274, 310] width 548 height 533
drag, startPoint x: 441, startPoint y: 399, endPoint x: 349, endPoint y: 223, distance: 198.1
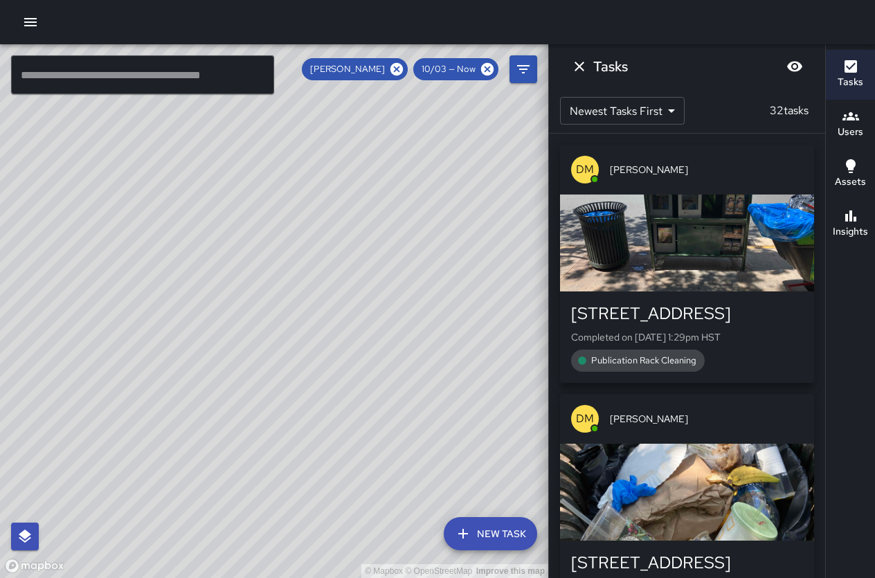
click at [349, 223] on div "© Mapbox © OpenStreetMap Improve this map" at bounding box center [274, 310] width 548 height 533
drag, startPoint x: 416, startPoint y: 292, endPoint x: 354, endPoint y: 217, distance: 97.3
click at [354, 217] on div "© Mapbox © OpenStreetMap Improve this map" at bounding box center [274, 310] width 548 height 533
drag, startPoint x: 293, startPoint y: 312, endPoint x: 259, endPoint y: 327, distance: 36.9
click at [259, 327] on div "© Mapbox © OpenStreetMap Improve this map" at bounding box center [274, 310] width 548 height 533
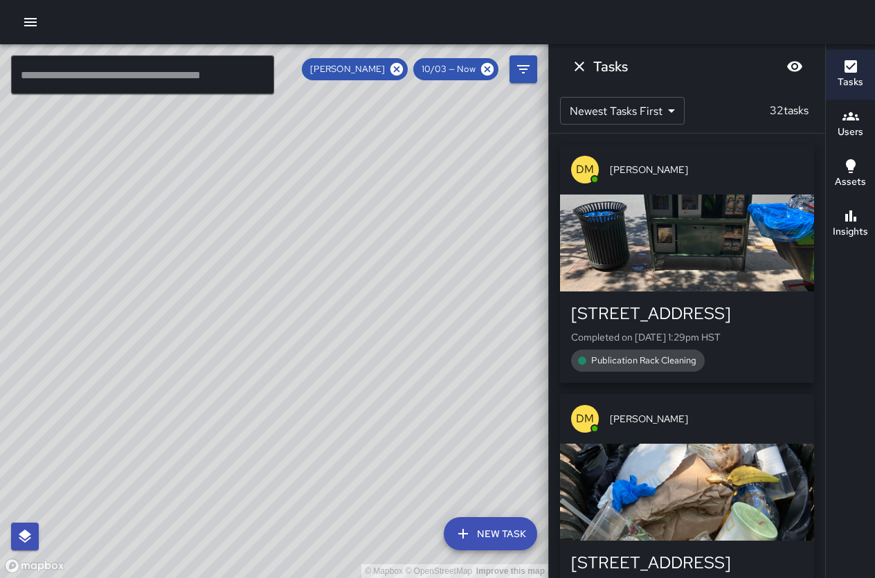
drag, startPoint x: 364, startPoint y: 327, endPoint x: 358, endPoint y: 338, distance: 11.8
click at [358, 338] on div "© Mapbox © OpenStreetMap Improve this map" at bounding box center [274, 310] width 548 height 533
drag, startPoint x: 328, startPoint y: 327, endPoint x: 340, endPoint y: 342, distance: 19.1
click at [340, 342] on div "© Mapbox © OpenStreetMap Improve this map" at bounding box center [274, 310] width 548 height 533
drag, startPoint x: 257, startPoint y: 295, endPoint x: 334, endPoint y: 340, distance: 89.4
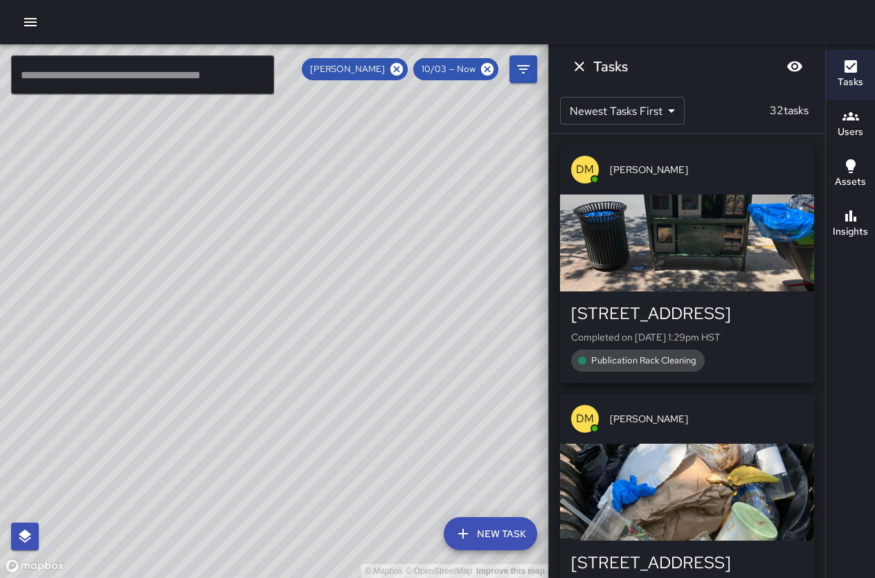
click at [322, 342] on div "© Mapbox © OpenStreetMap Improve this map" at bounding box center [274, 310] width 548 height 533
drag, startPoint x: 331, startPoint y: 338, endPoint x: 394, endPoint y: 347, distance: 64.2
click at [394, 347] on div "© Mapbox © OpenStreetMap Improve this map" at bounding box center [274, 310] width 548 height 533
drag, startPoint x: 302, startPoint y: 335, endPoint x: 348, endPoint y: 379, distance: 63.6
click at [348, 379] on div "© Mapbox © OpenStreetMap Improve this map" at bounding box center [274, 310] width 548 height 533
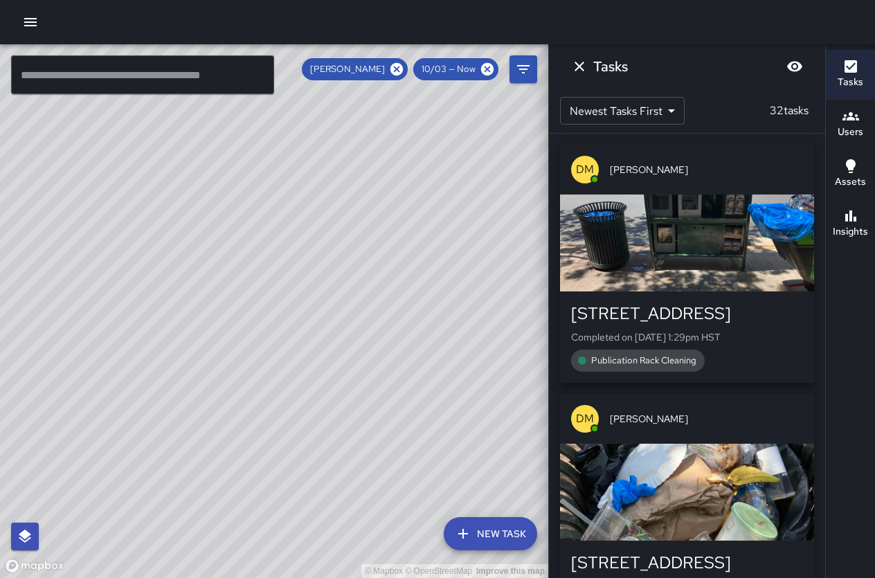
drag, startPoint x: 416, startPoint y: 312, endPoint x: 225, endPoint y: 257, distance: 198.8
click at [231, 262] on div "© Mapbox © OpenStreetMap Improve this map" at bounding box center [274, 310] width 548 height 533
drag, startPoint x: 394, startPoint y: 291, endPoint x: 212, endPoint y: 84, distance: 276.0
click at [212, 84] on div "© Mapbox © OpenStreetMap Improve this map ​ New Task Donald Mcintire 10/03 — No…" at bounding box center [274, 310] width 548 height 533
drag, startPoint x: 319, startPoint y: 224, endPoint x: 171, endPoint y: 39, distance: 237.3
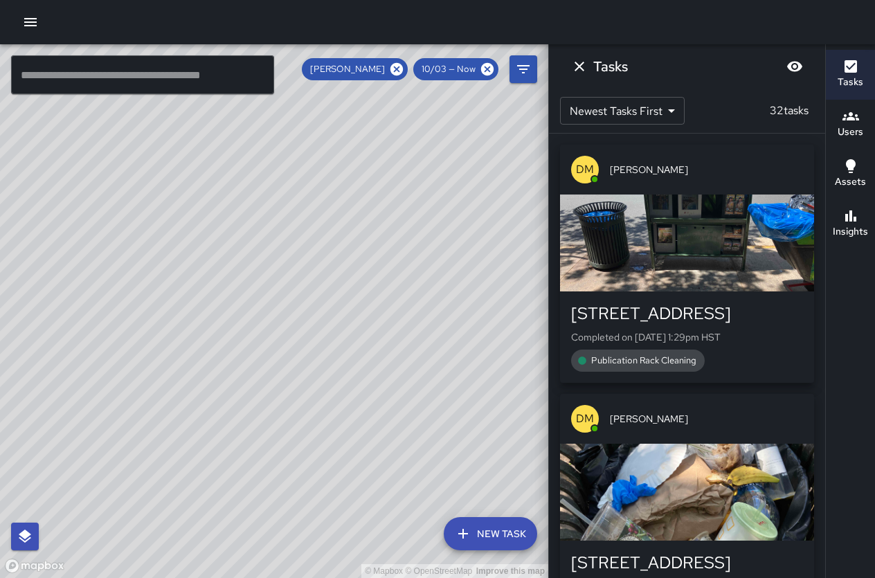
click at [171, 39] on div "© Mapbox © OpenStreetMap Improve this map ​ New Task Donald Mcintire 10/03 — No…" at bounding box center [437, 289] width 875 height 578
drag, startPoint x: 248, startPoint y: 158, endPoint x: 392, endPoint y: 272, distance: 182.7
click at [392, 272] on div "© Mapbox © OpenStreetMap Improve this map" at bounding box center [274, 310] width 548 height 533
drag, startPoint x: 333, startPoint y: 210, endPoint x: 621, endPoint y: 326, distance: 309.5
click at [621, 327] on div "© Mapbox © OpenStreetMap Improve this map ​ New Task Donald Mcintire 10/03 — No…" at bounding box center [437, 310] width 875 height 533
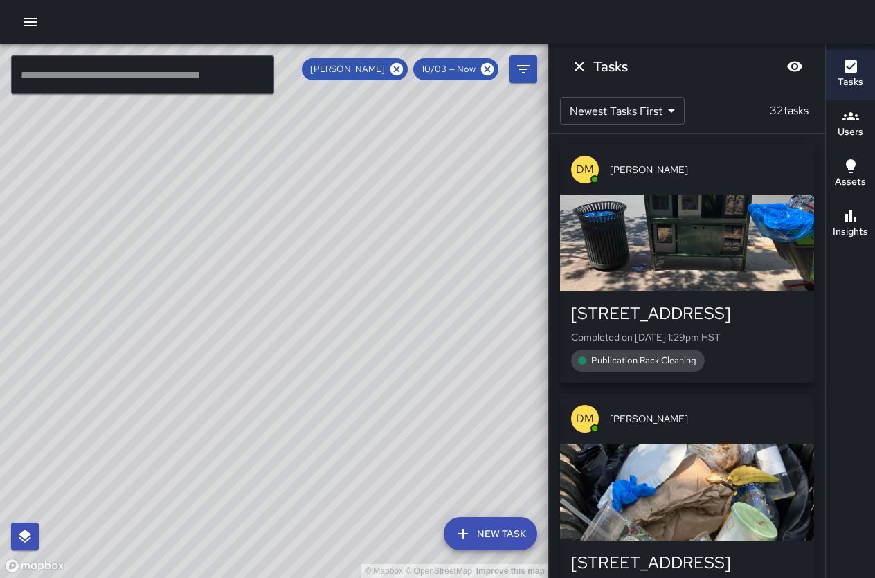
drag, startPoint x: 452, startPoint y: 235, endPoint x: 458, endPoint y: 286, distance: 50.8
click at [458, 286] on div "© Mapbox © OpenStreetMap Improve this map" at bounding box center [274, 310] width 548 height 533
drag, startPoint x: 324, startPoint y: 178, endPoint x: 419, endPoint y: 298, distance: 153.2
click at [418, 298] on div "© Mapbox © OpenStreetMap Improve this map" at bounding box center [274, 310] width 548 height 533
drag, startPoint x: 356, startPoint y: 169, endPoint x: 392, endPoint y: 270, distance: 107.5
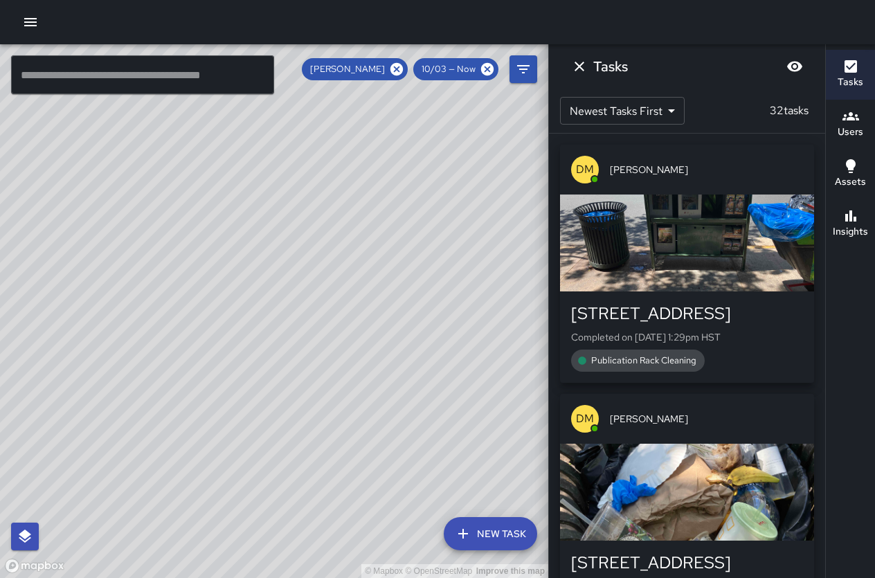
click at [392, 270] on div "© Mapbox © OpenStreetMap Improve this map" at bounding box center [274, 310] width 548 height 533
drag, startPoint x: 350, startPoint y: 230, endPoint x: 401, endPoint y: 281, distance: 71.4
click at [405, 285] on div "© Mapbox © OpenStreetMap Improve this map" at bounding box center [274, 310] width 548 height 533
drag, startPoint x: 350, startPoint y: 279, endPoint x: 378, endPoint y: 300, distance: 35.2
click at [378, 300] on div "© Mapbox © OpenStreetMap Improve this map" at bounding box center [274, 310] width 548 height 533
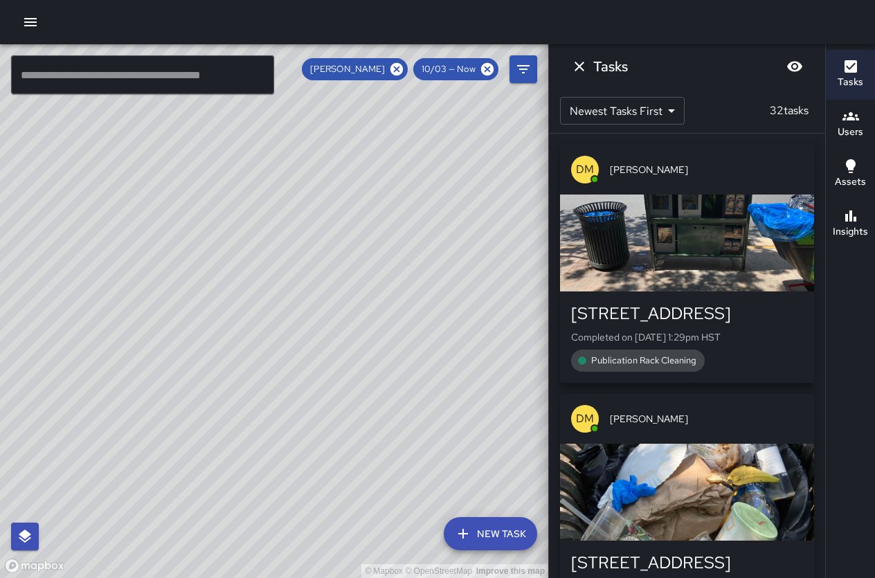
drag, startPoint x: 296, startPoint y: 217, endPoint x: 463, endPoint y: 332, distance: 202.9
click at [463, 332] on div "© Mapbox © OpenStreetMap Improve this map" at bounding box center [274, 310] width 548 height 533
drag, startPoint x: 425, startPoint y: 265, endPoint x: 385, endPoint y: 309, distance: 58.8
click at [385, 309] on div "© Mapbox © OpenStreetMap Improve this map" at bounding box center [274, 310] width 548 height 533
drag, startPoint x: 376, startPoint y: 299, endPoint x: 353, endPoint y: 298, distance: 22.9
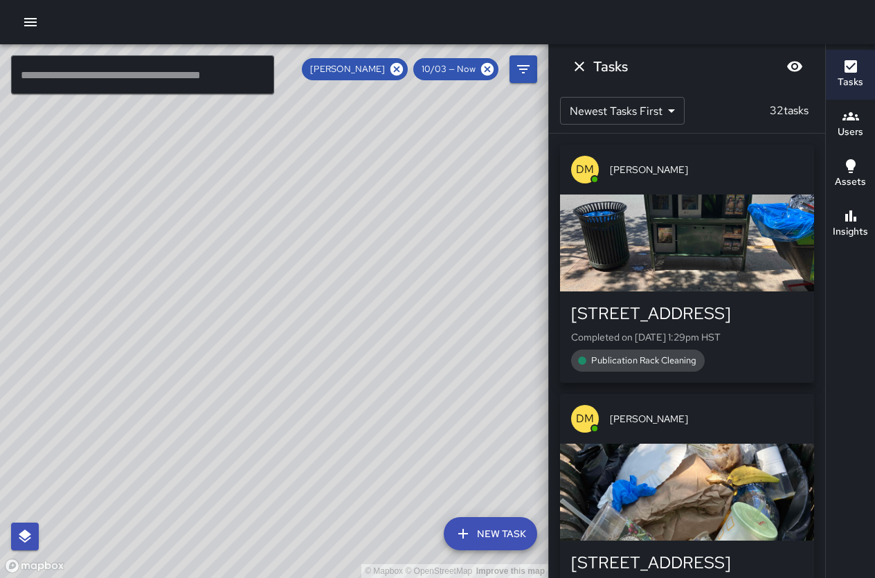
click at [353, 298] on div "© Mapbox © OpenStreetMap Improve this map" at bounding box center [274, 310] width 548 height 533
drag, startPoint x: 338, startPoint y: 275, endPoint x: 271, endPoint y: 255, distance: 69.9
click at [271, 256] on div "© Mapbox © OpenStreetMap Improve this map" at bounding box center [274, 310] width 548 height 533
drag, startPoint x: 293, startPoint y: 232, endPoint x: 165, endPoint y: 67, distance: 209.5
click at [120, 0] on html "© Mapbox © OpenStreetMap Improve this map ​ New Task Donald Mcintire 10/03 — No…" at bounding box center [437, 289] width 875 height 578
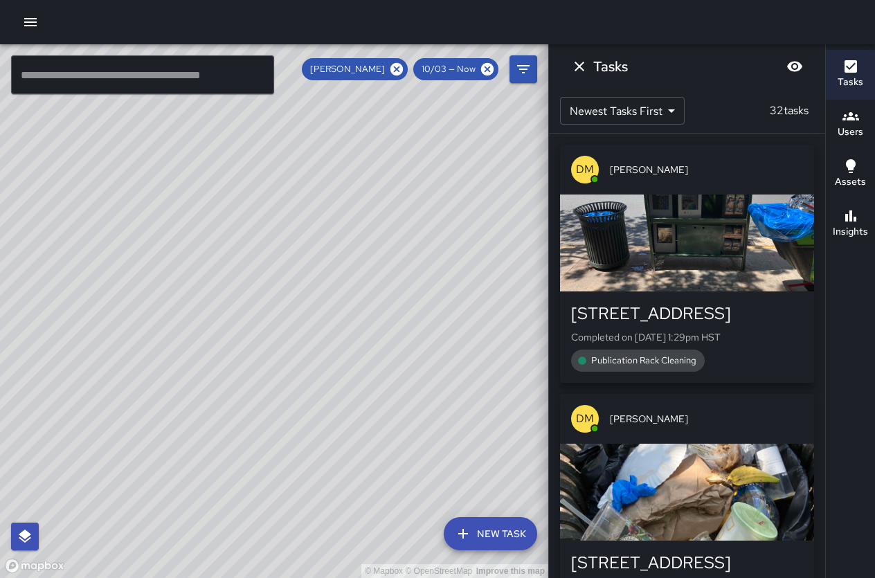
drag, startPoint x: 331, startPoint y: 133, endPoint x: 440, endPoint y: 354, distance: 246.0
click at [440, 354] on div "© Mapbox © OpenStreetMap Improve this map" at bounding box center [274, 310] width 548 height 533
drag, startPoint x: 249, startPoint y: 309, endPoint x: 86, endPoint y: 383, distance: 179.0
click at [86, 383] on div "© Mapbox © OpenStreetMap Improve this map" at bounding box center [274, 310] width 548 height 533
drag, startPoint x: 228, startPoint y: 427, endPoint x: 372, endPoint y: 437, distance: 143.6
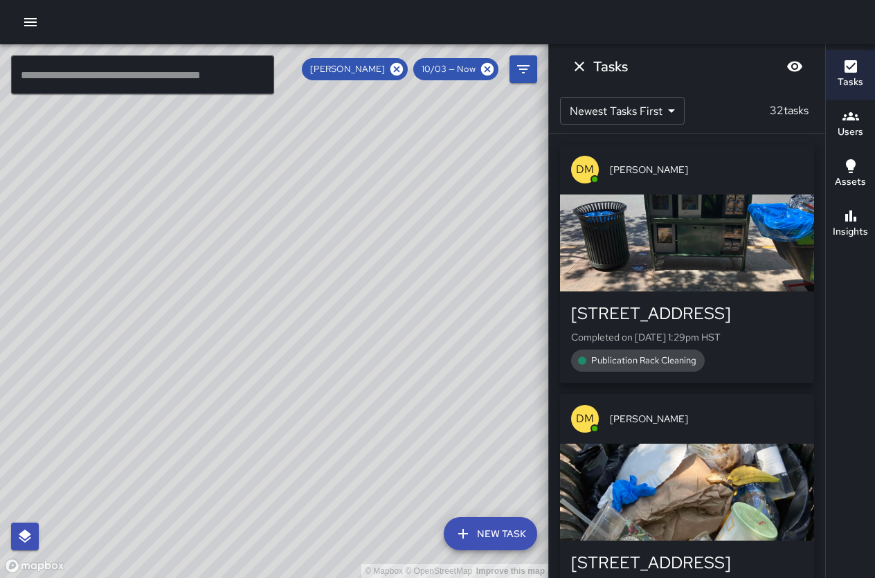
click at [381, 444] on div "© Mapbox © OpenStreetMap Improve this map" at bounding box center [274, 310] width 548 height 533
drag, startPoint x: 286, startPoint y: 385, endPoint x: 83, endPoint y: 317, distance: 213.8
click at [83, 317] on div "© Mapbox © OpenStreetMap Improve this map" at bounding box center [274, 310] width 548 height 533
drag, startPoint x: 258, startPoint y: 344, endPoint x: 534, endPoint y: 437, distance: 291.2
click at [519, 430] on div "© Mapbox © OpenStreetMap Improve this map" at bounding box center [274, 310] width 548 height 533
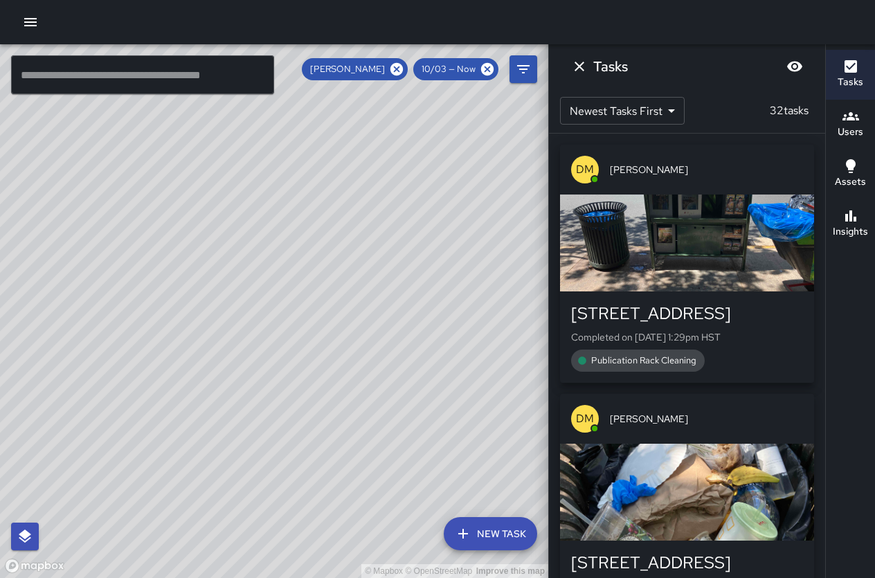
drag, startPoint x: 212, startPoint y: 359, endPoint x: 42, endPoint y: 58, distance: 345.8
click at [40, 57] on div "© Mapbox © OpenStreetMap Improve this map ​ New Task Donald Mcintire 10/03 — No…" at bounding box center [274, 310] width 548 height 533
click at [338, 289] on div "© Mapbox © OpenStreetMap Improve this map" at bounding box center [274, 310] width 548 height 533
drag, startPoint x: 245, startPoint y: 280, endPoint x: 394, endPoint y: 480, distance: 249.2
click at [394, 480] on div "© Mapbox © OpenStreetMap Improve this map" at bounding box center [274, 310] width 548 height 533
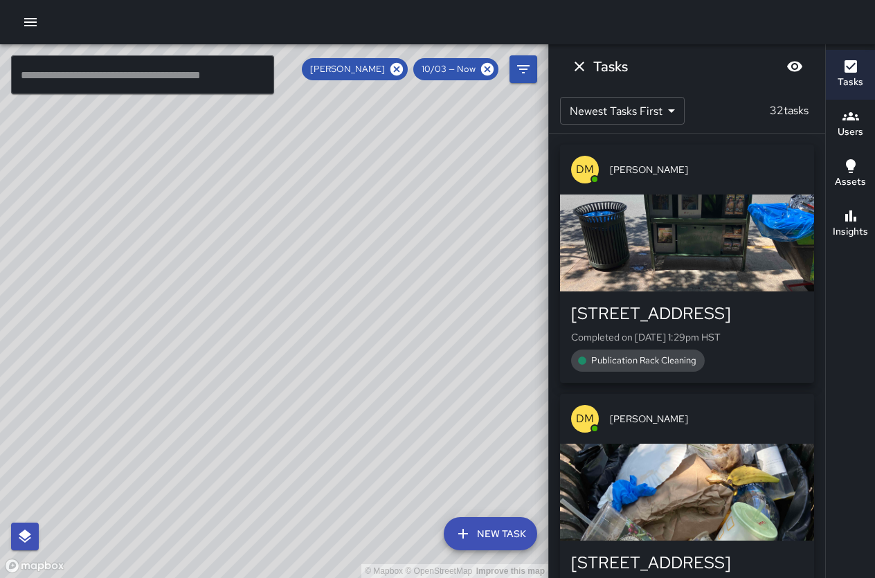
drag, startPoint x: 295, startPoint y: 385, endPoint x: 309, endPoint y: 537, distance: 152.8
click at [309, 537] on div "© Mapbox © OpenStreetMap Improve this map" at bounding box center [274, 310] width 548 height 533
drag, startPoint x: 339, startPoint y: 465, endPoint x: 5, endPoint y: 279, distance: 382.5
click at [0, 266] on html "© Mapbox © OpenStreetMap Improve this map ​ New Task Donald Mcintire 10/03 — No…" at bounding box center [437, 289] width 875 height 578
drag, startPoint x: 72, startPoint y: 327, endPoint x: 381, endPoint y: 616, distance: 422.9
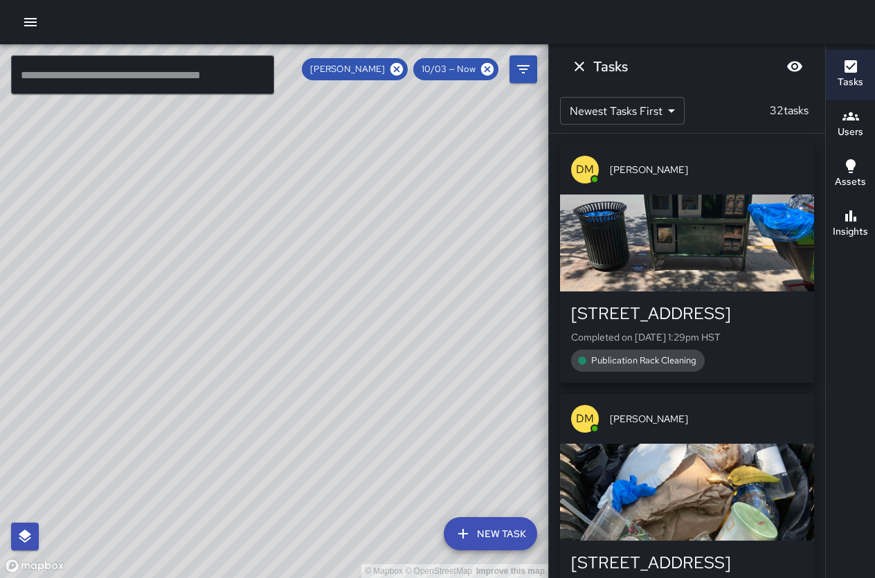
click at [381, 577] on html "© Mapbox © OpenStreetMap Improve this map ​ New Task Donald Mcintire 10/03 — No…" at bounding box center [437, 289] width 875 height 578
drag, startPoint x: 360, startPoint y: 376, endPoint x: 264, endPoint y: 492, distance: 150.3
click at [264, 493] on div "© Mapbox © OpenStreetMap Improve this map" at bounding box center [274, 310] width 548 height 533
drag, startPoint x: 211, startPoint y: 322, endPoint x: 350, endPoint y: 573, distance: 287.1
click at [348, 577] on html "© Mapbox © OpenStreetMap Improve this map ​ New Task Donald Mcintire 10/03 — No…" at bounding box center [437, 289] width 875 height 578
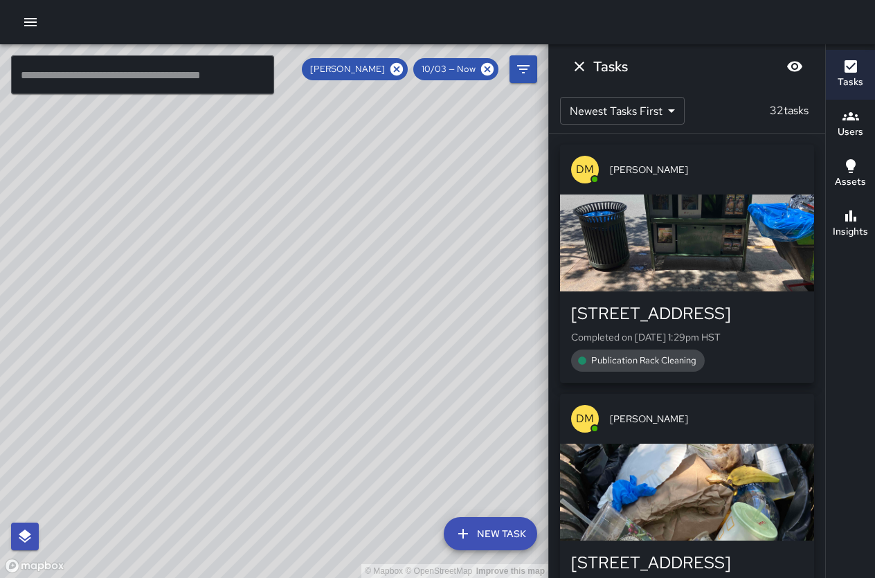
drag, startPoint x: 347, startPoint y: 488, endPoint x: 378, endPoint y: 385, distance: 107.9
click at [378, 384] on div "© Mapbox © OpenStreetMap Improve this map" at bounding box center [274, 310] width 548 height 533
drag, startPoint x: 354, startPoint y: 415, endPoint x: 323, endPoint y: 491, distance: 81.6
click at [323, 493] on div "© Mapbox © OpenStreetMap Improve this map" at bounding box center [274, 310] width 548 height 533
click at [293, 416] on div "© Mapbox © OpenStreetMap Improve this map" at bounding box center [274, 310] width 548 height 533
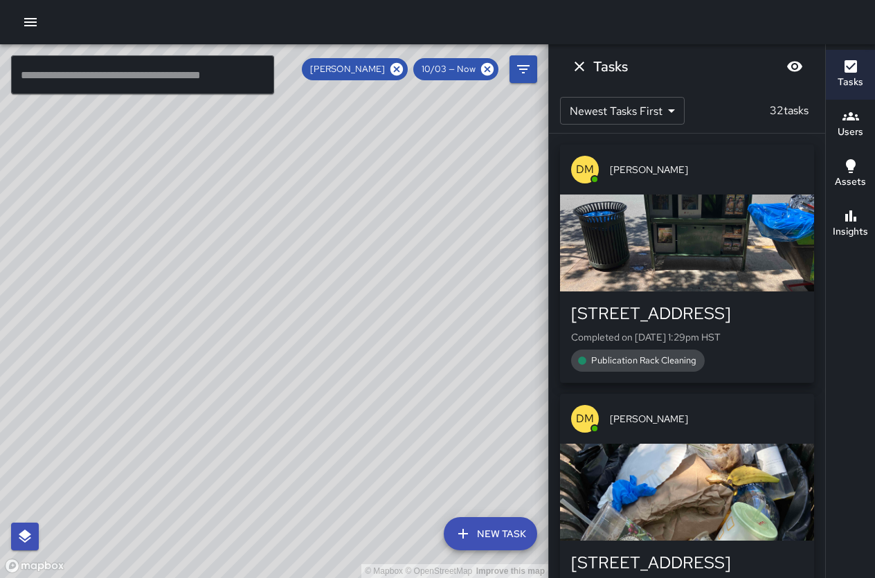
drag, startPoint x: 408, startPoint y: 170, endPoint x: 392, endPoint y: 166, distance: 16.4
click at [397, 120] on div "© Mapbox © OpenStreetMap Improve this map" at bounding box center [274, 310] width 548 height 533
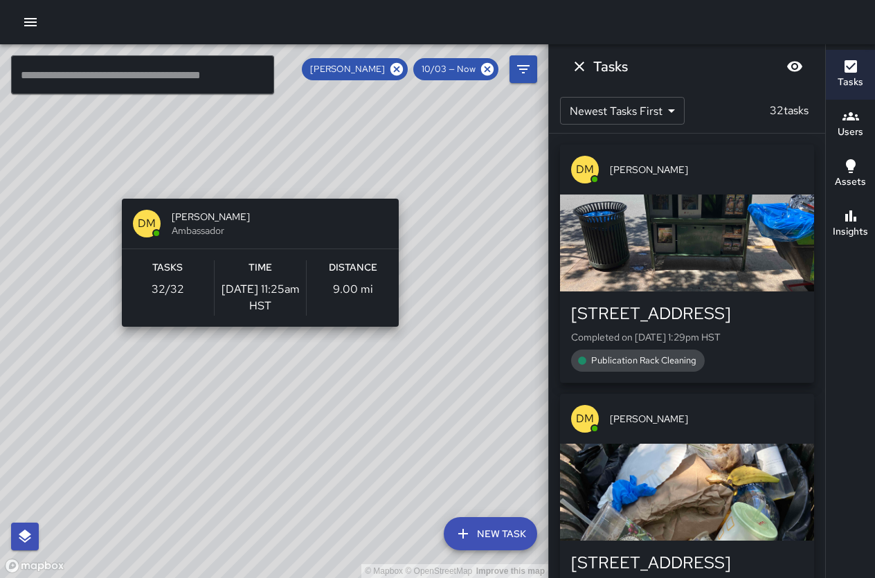
drag, startPoint x: 230, startPoint y: 146, endPoint x: 283, endPoint y: 247, distance: 113.9
click at [271, 238] on div "© Mapbox © OpenStreetMap Improve this map DM Donald Mcintire Ambassador Tasks 3…" at bounding box center [274, 310] width 548 height 533
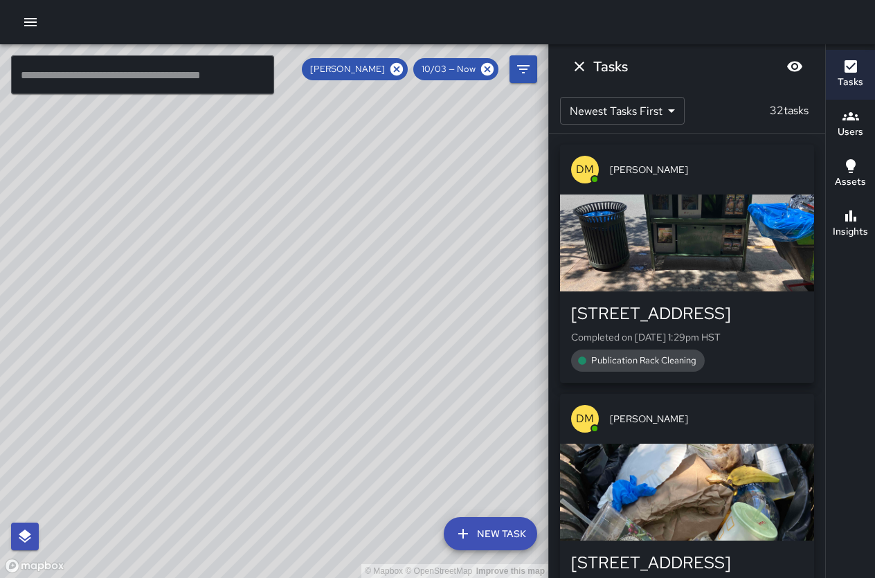
drag, startPoint x: 168, startPoint y: 264, endPoint x: 178, endPoint y: 385, distance: 122.2
click at [178, 391] on div "© Mapbox © OpenStreetMap Improve this map" at bounding box center [274, 310] width 548 height 533
drag, startPoint x: 183, startPoint y: 500, endPoint x: 111, endPoint y: 322, distance: 191.6
click at [111, 322] on div "© Mapbox © OpenStreetMap Improve this map" at bounding box center [274, 310] width 548 height 533
drag, startPoint x: 392, startPoint y: 330, endPoint x: 521, endPoint y: 381, distance: 138.2
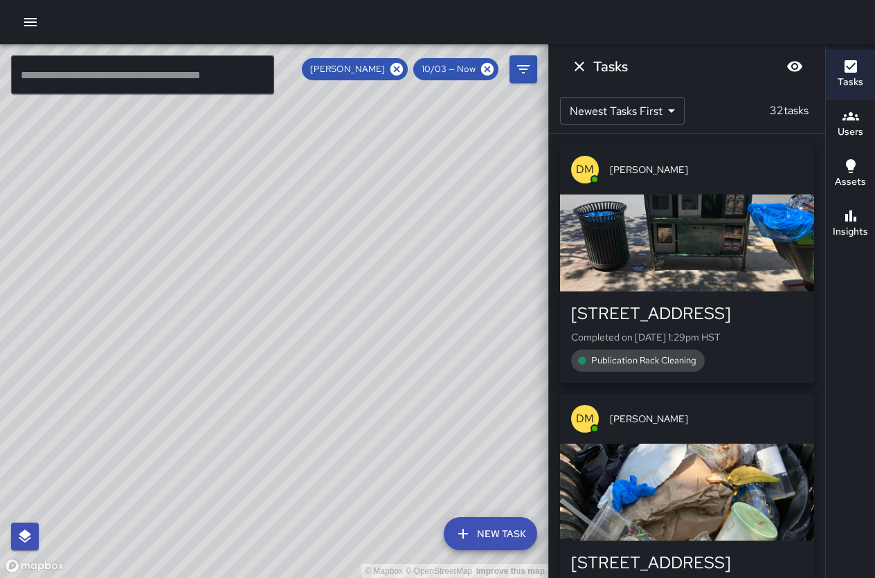
click at [521, 381] on div "© Mapbox © OpenStreetMap Improve this map" at bounding box center [274, 310] width 548 height 533
drag, startPoint x: 412, startPoint y: 387, endPoint x: 355, endPoint y: 409, distance: 60.9
click at [355, 409] on div "© Mapbox © OpenStreetMap Improve this map" at bounding box center [274, 310] width 548 height 533
drag, startPoint x: 331, startPoint y: 414, endPoint x: 292, endPoint y: 403, distance: 40.8
click at [292, 403] on div "© Mapbox © OpenStreetMap Improve this map" at bounding box center [274, 310] width 548 height 533
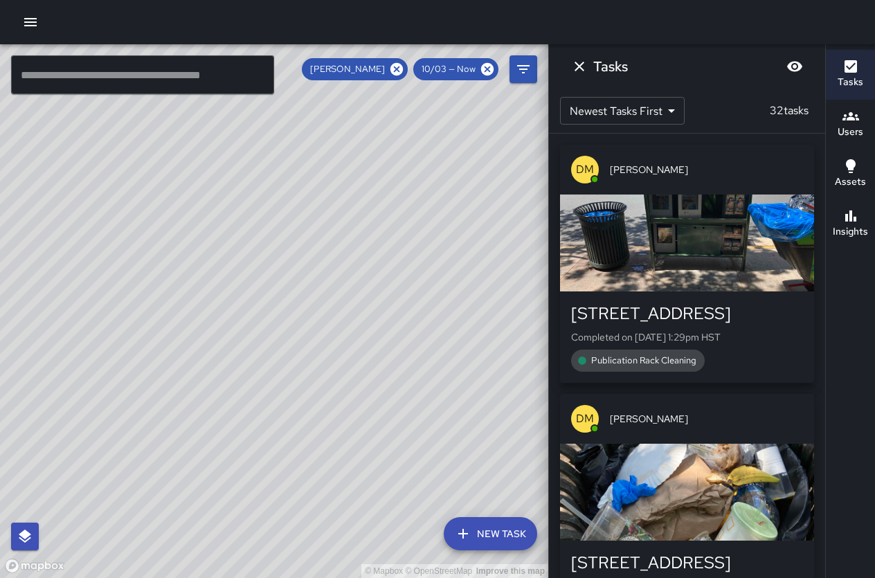
drag, startPoint x: 243, startPoint y: 414, endPoint x: 230, endPoint y: 414, distance: 12.5
click at [230, 415] on div "© Mapbox © OpenStreetMap Improve this map" at bounding box center [274, 310] width 548 height 533
drag, startPoint x: 284, startPoint y: 409, endPoint x: 241, endPoint y: 381, distance: 50.9
click at [241, 381] on div "© Mapbox © OpenStreetMap Improve this map" at bounding box center [274, 310] width 548 height 533
drag, startPoint x: 382, startPoint y: 553, endPoint x: 392, endPoint y: 549, distance: 10.5
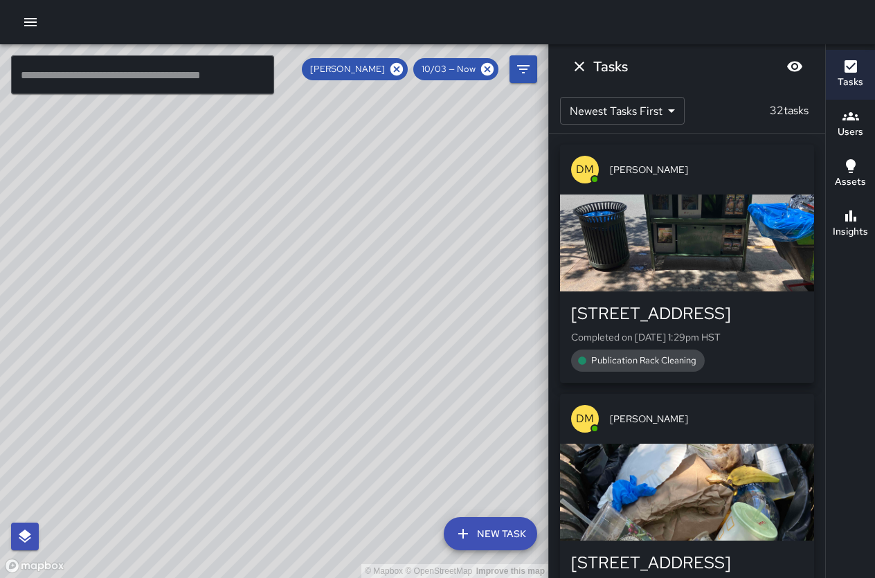
click at [378, 577] on html "© Mapbox © OpenStreetMap Improve this map ​ New Task Donald Mcintire 10/03 — No…" at bounding box center [437, 289] width 875 height 578
drag, startPoint x: 208, startPoint y: 446, endPoint x: 136, endPoint y: 345, distance: 123.1
click at [136, 350] on div "© Mapbox © OpenStreetMap Improve this map" at bounding box center [274, 310] width 548 height 533
drag, startPoint x: 248, startPoint y: 295, endPoint x: 515, endPoint y: 356, distance: 273.2
click at [515, 356] on div "© Mapbox © OpenStreetMap Improve this map" at bounding box center [274, 310] width 548 height 533
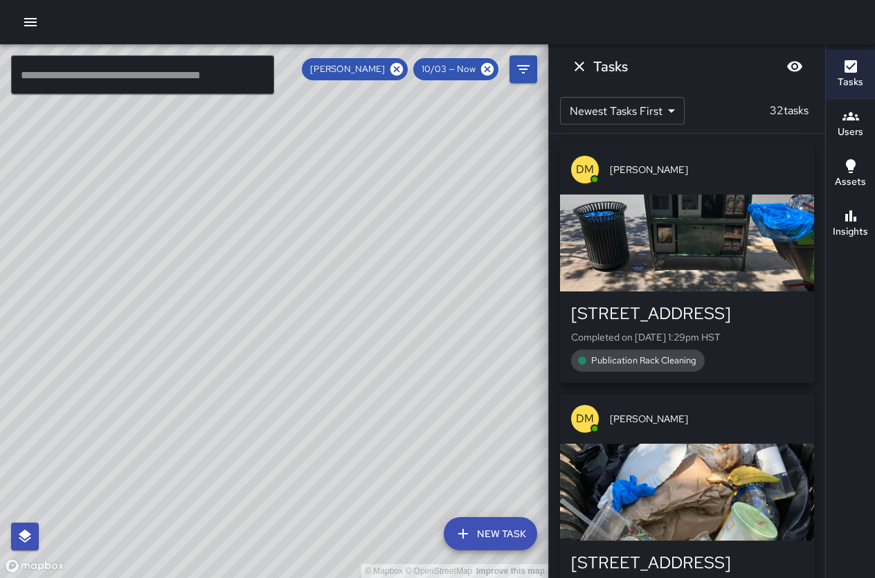
drag, startPoint x: 383, startPoint y: 390, endPoint x: 188, endPoint y: 369, distance: 196.2
click at [188, 369] on div "© Mapbox © OpenStreetMap Improve this map DM Donald Mcintire Ambassador Tasks 3…" at bounding box center [274, 310] width 548 height 533
drag, startPoint x: 274, startPoint y: 357, endPoint x: 249, endPoint y: 367, distance: 27.0
click at [249, 367] on div "© Mapbox © OpenStreetMap Improve this map" at bounding box center [274, 310] width 548 height 533
drag, startPoint x: 340, startPoint y: 444, endPoint x: 298, endPoint y: 495, distance: 66.4
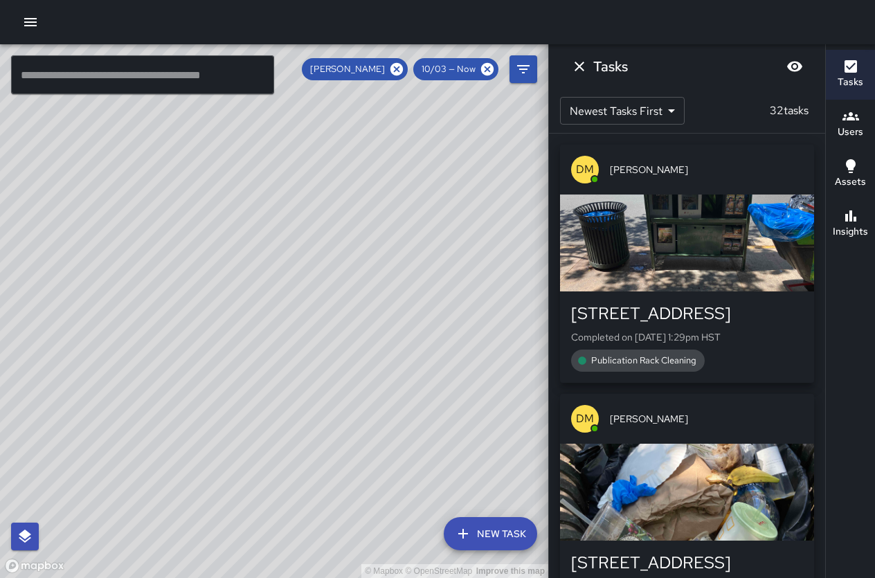
click at [296, 507] on div "© Mapbox © OpenStreetMap Improve this map" at bounding box center [274, 310] width 548 height 533
drag, startPoint x: 279, startPoint y: 481, endPoint x: 289, endPoint y: 544, distance: 63.8
click at [289, 544] on div "© Mapbox © OpenStreetMap Improve this map" at bounding box center [274, 310] width 548 height 533
drag, startPoint x: 261, startPoint y: 410, endPoint x: 343, endPoint y: 422, distance: 83.2
click at [343, 422] on div "© Mapbox © OpenStreetMap Improve this map" at bounding box center [274, 310] width 548 height 533
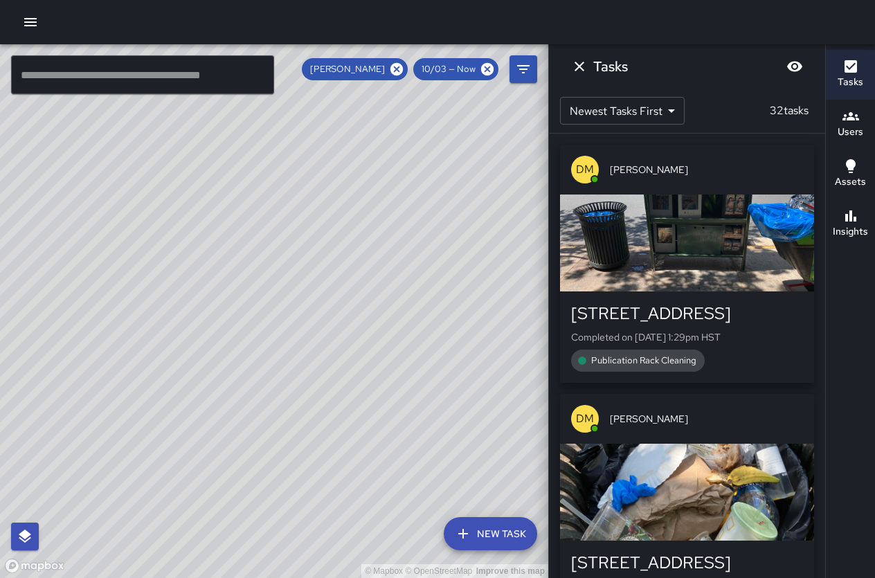
drag, startPoint x: 363, startPoint y: 463, endPoint x: 246, endPoint y: 350, distance: 162.0
click at [247, 350] on div "© Mapbox © OpenStreetMap Improve this map" at bounding box center [274, 310] width 548 height 533
drag, startPoint x: 196, startPoint y: 405, endPoint x: 172, endPoint y: 427, distance: 32.3
click at [172, 427] on div "© Mapbox © OpenStreetMap Improve this map" at bounding box center [274, 310] width 548 height 533
drag, startPoint x: 300, startPoint y: 347, endPoint x: 615, endPoint y: 339, distance: 314.9
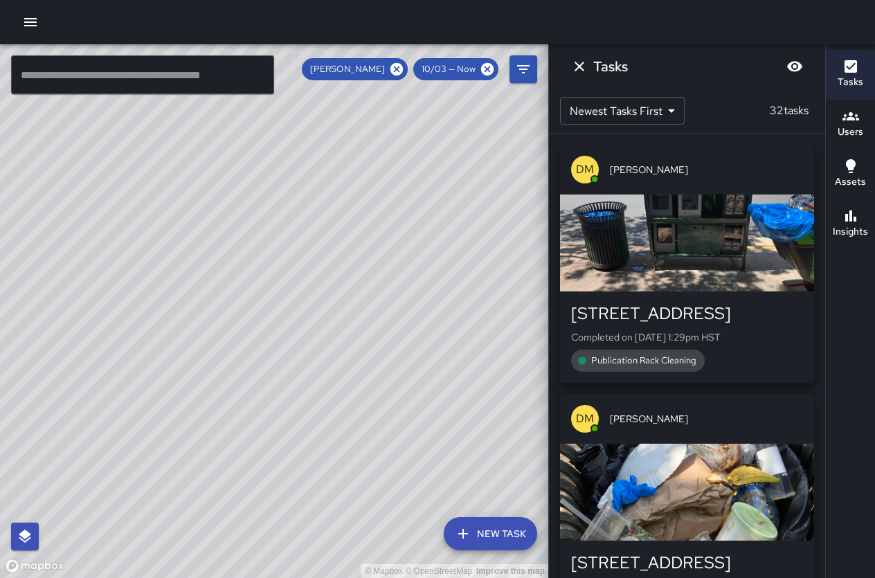
click at [630, 313] on div "© Mapbox © OpenStreetMap Improve this map ​ New Task Donald Mcintire 10/03 — No…" at bounding box center [437, 310] width 875 height 533
drag, startPoint x: 161, startPoint y: 540, endPoint x: 302, endPoint y: 341, distance: 243.2
click at [302, 341] on div "© Mapbox © OpenStreetMap Improve this map" at bounding box center [274, 310] width 548 height 533
drag, startPoint x: 477, startPoint y: 398, endPoint x: -12, endPoint y: 617, distance: 536.7
click at [0, 577] on html "© Mapbox © OpenStreetMap Improve this map ​ New Task Donald Mcintire 10/03 — No…" at bounding box center [437, 289] width 875 height 578
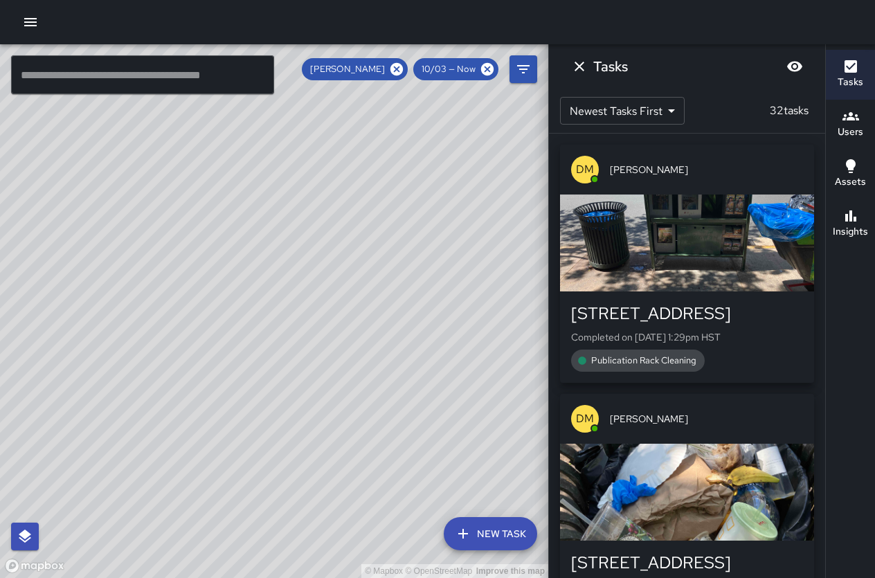
drag, startPoint x: 268, startPoint y: 492, endPoint x: 542, endPoint y: 369, distance: 300.1
click at [542, 369] on div "© Mapbox © OpenStreetMap Improve this map" at bounding box center [274, 310] width 548 height 533
drag, startPoint x: 499, startPoint y: 408, endPoint x: 557, endPoint y: 424, distance: 60.3
click at [557, 424] on div "© Mapbox © OpenStreetMap Improve this map ​ New Task Donald Mcintire 10/03 — No…" at bounding box center [437, 310] width 875 height 533
drag, startPoint x: 375, startPoint y: 461, endPoint x: 385, endPoint y: 487, distance: 27.4
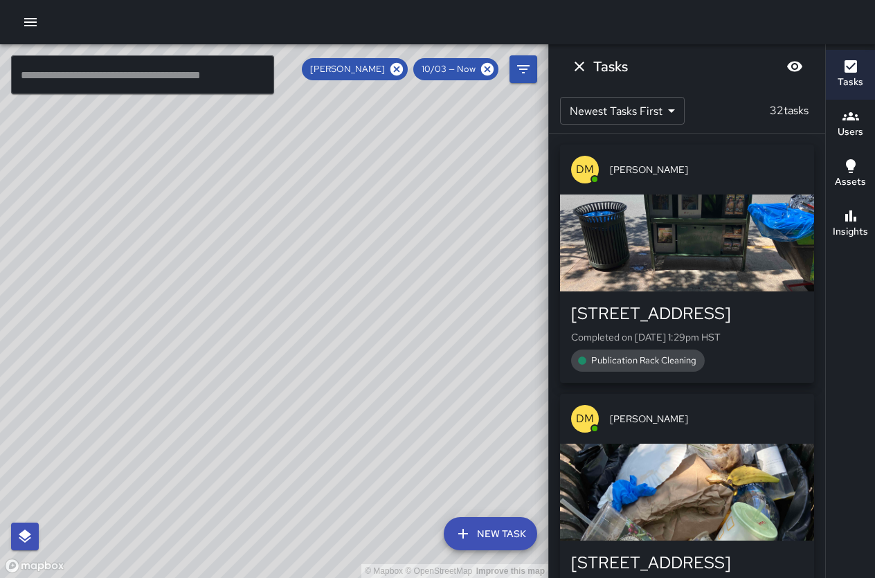
click at [385, 487] on div "© Mapbox © OpenStreetMap Improve this map" at bounding box center [274, 310] width 548 height 533
drag, startPoint x: 302, startPoint y: 476, endPoint x: 376, endPoint y: 509, distance: 81.5
click at [390, 513] on div "© Mapbox © OpenStreetMap Improve this map" at bounding box center [274, 310] width 548 height 533
drag, startPoint x: 280, startPoint y: 445, endPoint x: 449, endPoint y: 432, distance: 170.0
click at [450, 430] on div "© Mapbox © OpenStreetMap Improve this map" at bounding box center [274, 310] width 548 height 533
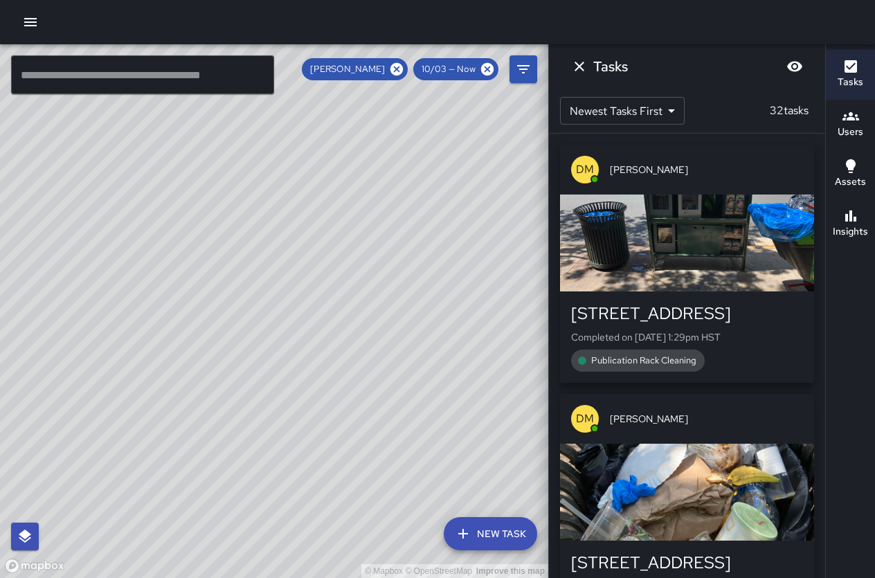
drag, startPoint x: 439, startPoint y: 429, endPoint x: 429, endPoint y: 327, distance: 102.2
click at [430, 327] on div "© Mapbox © OpenStreetMap Improve this map" at bounding box center [274, 310] width 548 height 533
drag, startPoint x: 414, startPoint y: 371, endPoint x: 437, endPoint y: 364, distance: 24.5
click at [437, 364] on div "© Mapbox © OpenStreetMap Improve this map" at bounding box center [274, 310] width 548 height 533
drag, startPoint x: 373, startPoint y: 381, endPoint x: 405, endPoint y: 424, distance: 54.0
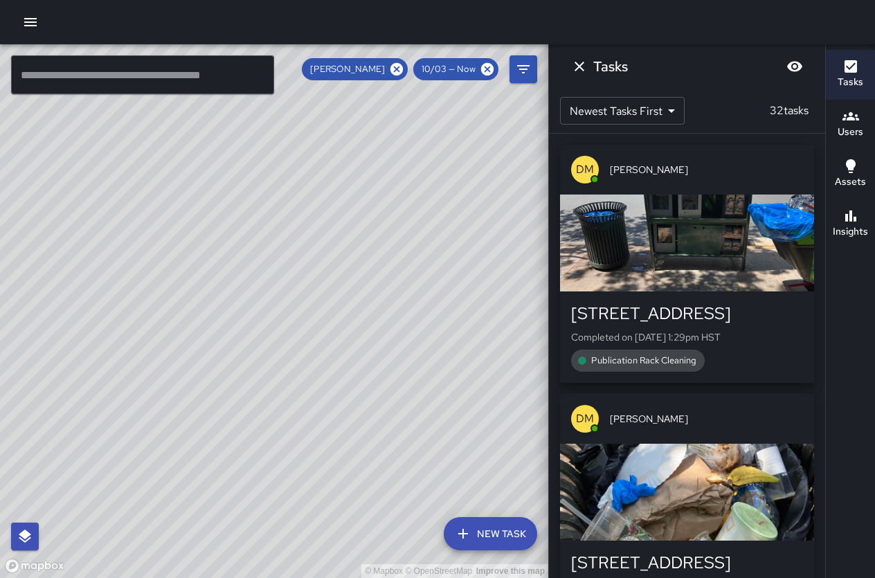
click at [405, 424] on div "© Mapbox © OpenStreetMap Improve this map" at bounding box center [274, 310] width 548 height 533
drag, startPoint x: 293, startPoint y: 294, endPoint x: 276, endPoint y: 349, distance: 58.0
click at [276, 349] on div "© Mapbox © OpenStreetMap Improve this map" at bounding box center [274, 310] width 548 height 533
drag, startPoint x: 312, startPoint y: 303, endPoint x: 412, endPoint y: 372, distance: 121.9
click at [412, 372] on div "© Mapbox © OpenStreetMap Improve this map" at bounding box center [274, 310] width 548 height 533
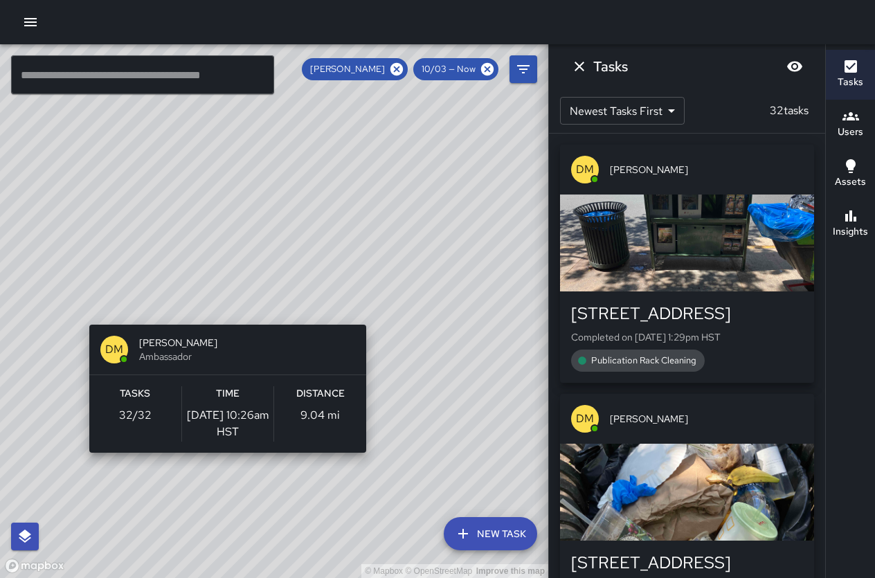
drag, startPoint x: 459, startPoint y: 245, endPoint x: 336, endPoint y: 352, distance: 162.8
click at [338, 354] on div "© Mapbox © OpenStreetMap Improve this map DM Donald Mcintire Ambassador Tasks 3…" at bounding box center [274, 310] width 548 height 533
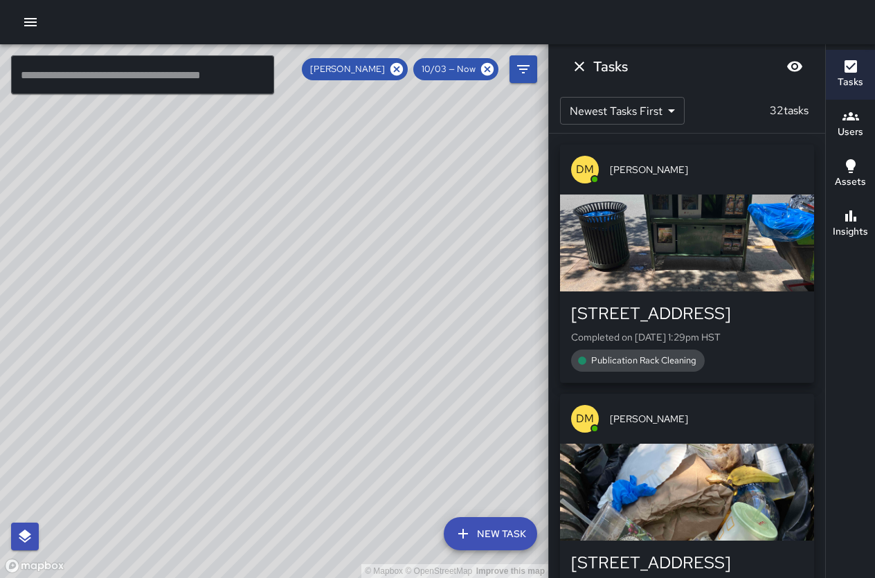
drag, startPoint x: 259, startPoint y: 315, endPoint x: 95, endPoint y: 436, distance: 203.3
click at [95, 436] on div "© Mapbox © OpenStreetMap Improve this map" at bounding box center [274, 310] width 548 height 533
drag, startPoint x: 429, startPoint y: 325, endPoint x: 475, endPoint y: 90, distance: 239.8
click at [475, 89] on div "© Mapbox © OpenStreetMap Improve this map" at bounding box center [274, 310] width 548 height 533
drag, startPoint x: 363, startPoint y: 276, endPoint x: 336, endPoint y: 408, distance: 134.3
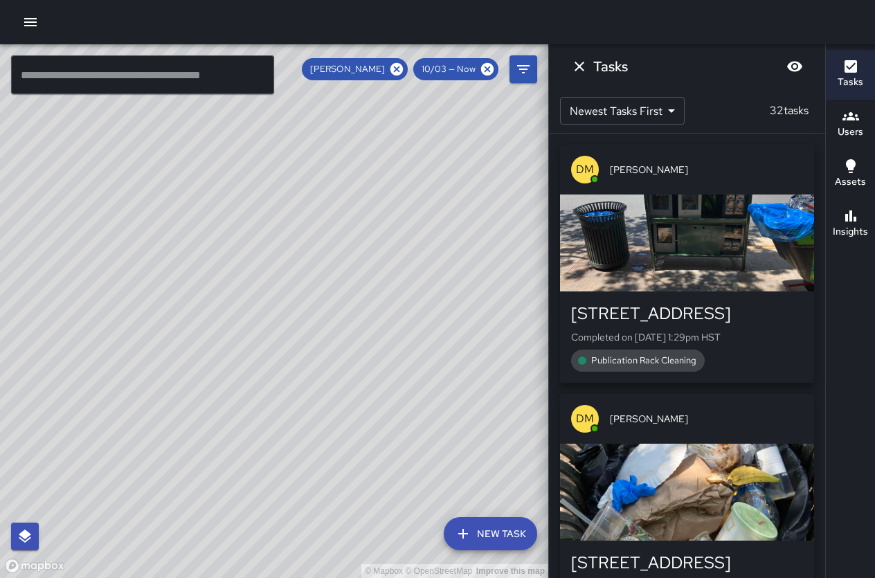
click at [336, 407] on div "© Mapbox © OpenStreetMap Improve this map" at bounding box center [274, 310] width 548 height 533
drag, startPoint x: 310, startPoint y: 298, endPoint x: 412, endPoint y: 413, distance: 153.4
click at [414, 419] on div "© Mapbox © OpenStreetMap Improve this map" at bounding box center [274, 310] width 548 height 533
drag, startPoint x: 324, startPoint y: 298, endPoint x: 318, endPoint y: 331, distance: 34.6
click at [322, 339] on div "© Mapbox © OpenStreetMap Improve this map" at bounding box center [274, 310] width 548 height 533
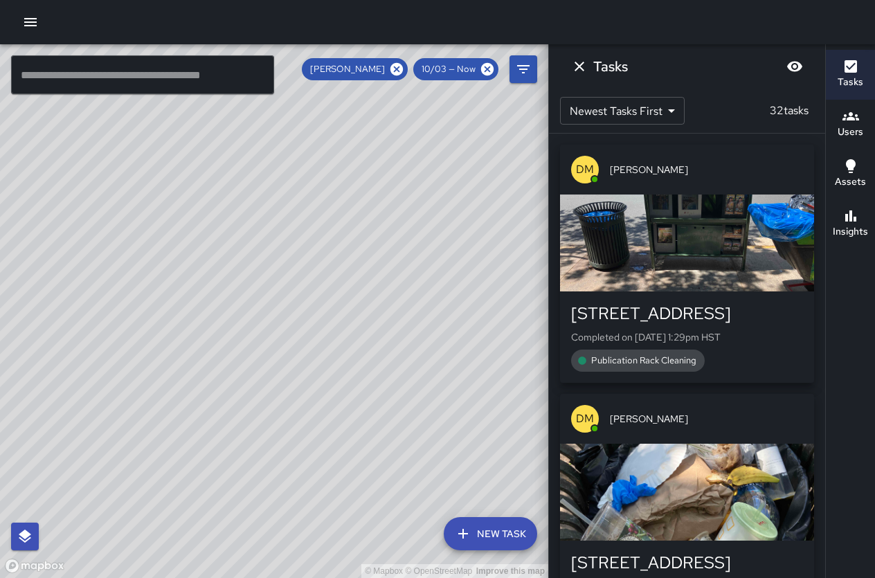
drag, startPoint x: 324, startPoint y: 320, endPoint x: 291, endPoint y: 235, distance: 91.4
click at [291, 235] on div "© Mapbox © OpenStreetMap Improve this map" at bounding box center [274, 310] width 548 height 533
click at [27, 17] on icon "button" at bounding box center [30, 22] width 17 height 17
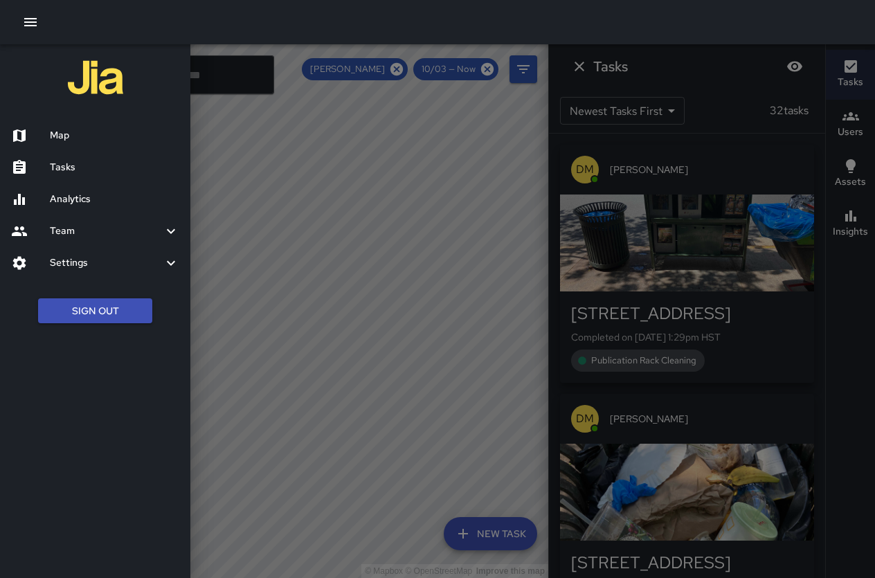
click at [98, 313] on button "Sign Out" at bounding box center [95, 311] width 114 height 26
